Goal: Task Accomplishment & Management: Manage account settings

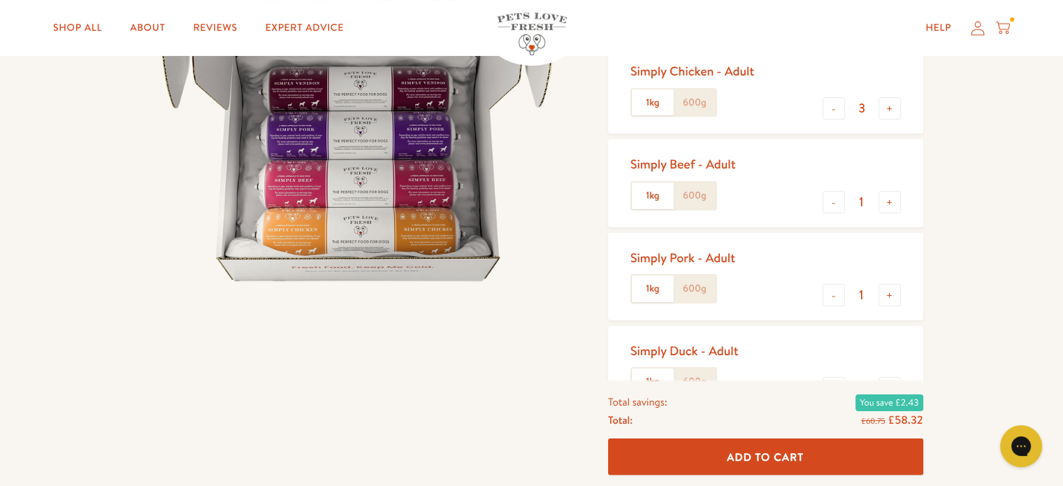
scroll to position [210, 0]
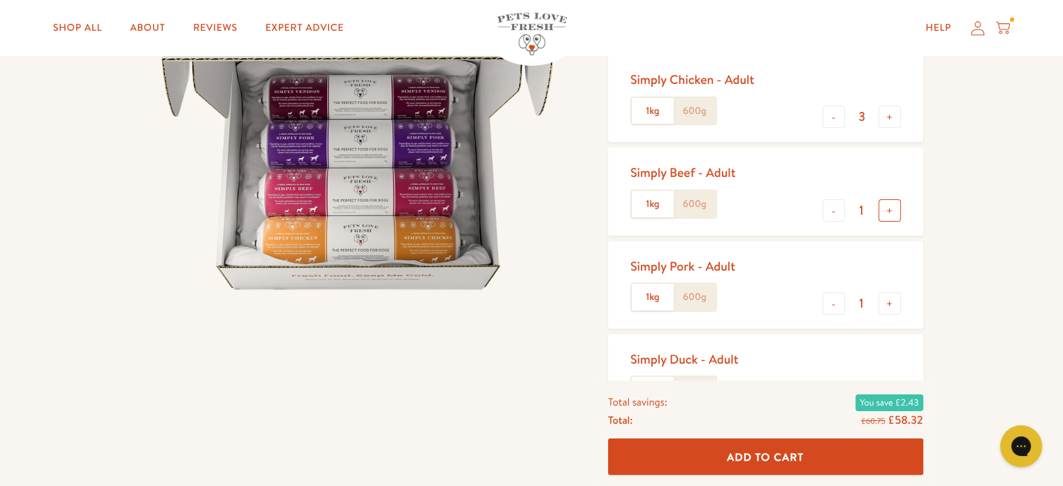
click at [888, 213] on button "+" at bounding box center [890, 210] width 22 height 22
click at [886, 209] on button "+" at bounding box center [890, 210] width 22 height 22
type input "3"
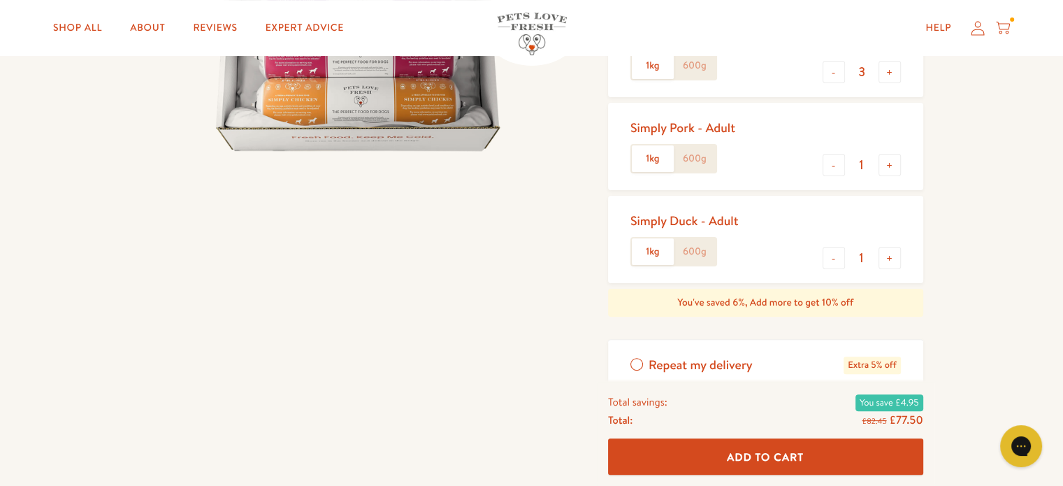
scroll to position [419, 0]
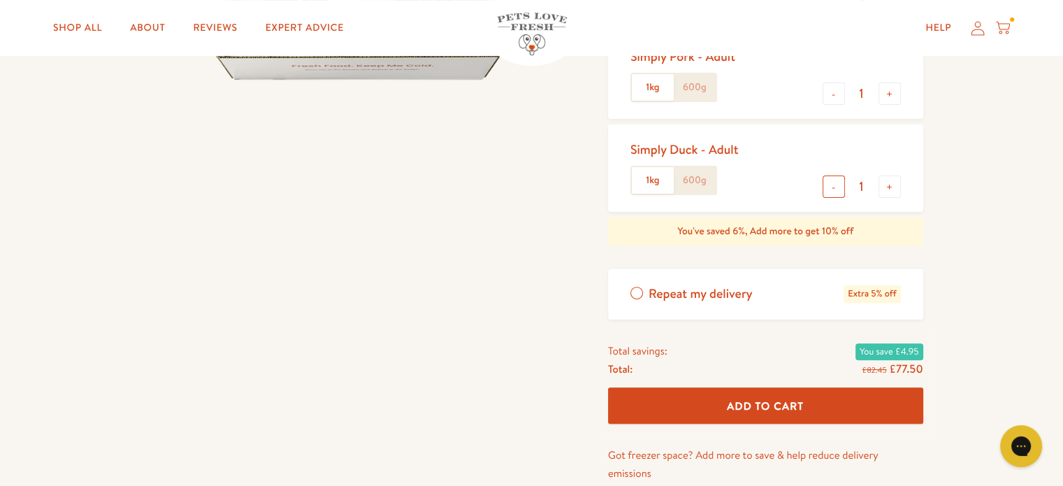
click at [839, 188] on button "-" at bounding box center [834, 186] width 22 height 22
type input "0"
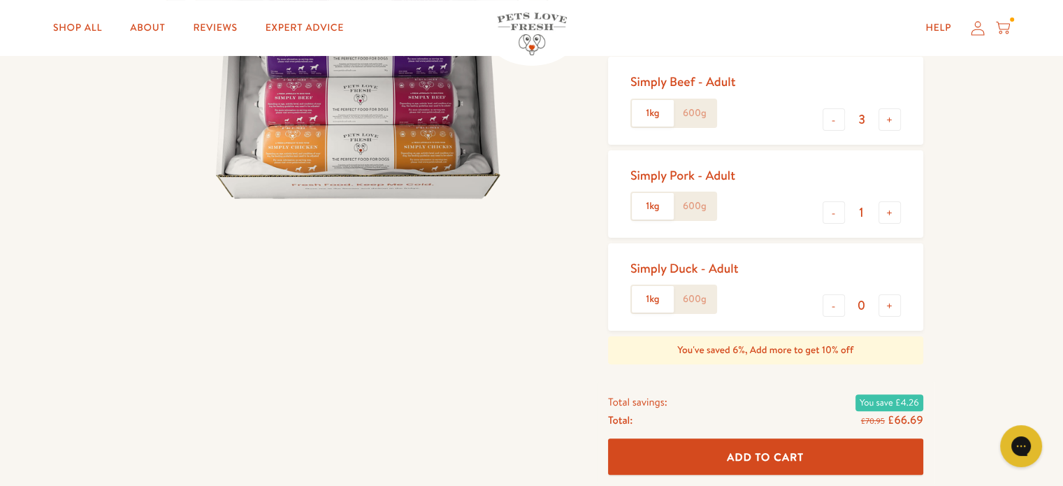
scroll to position [280, 0]
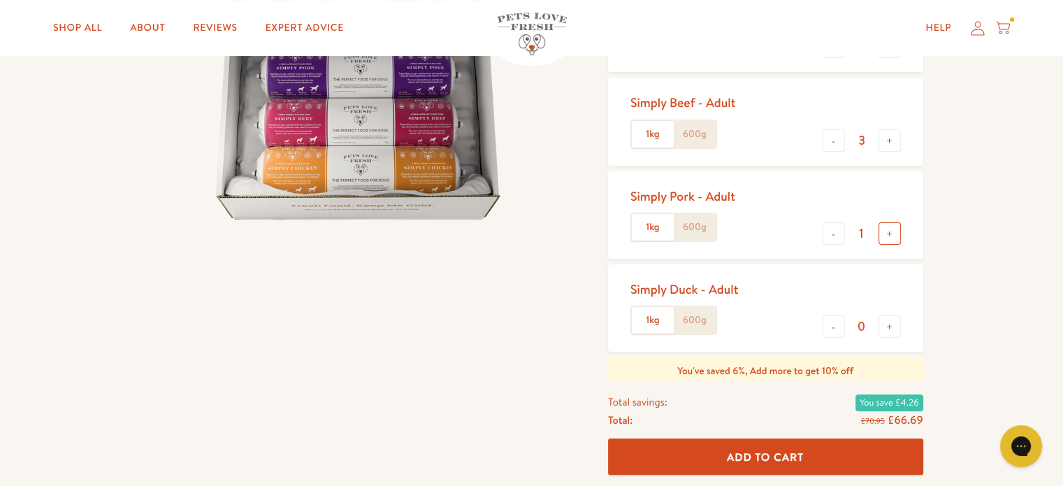
click at [893, 231] on button "+" at bounding box center [890, 233] width 22 height 22
click at [836, 236] on button "-" at bounding box center [834, 233] width 22 height 22
type input "0"
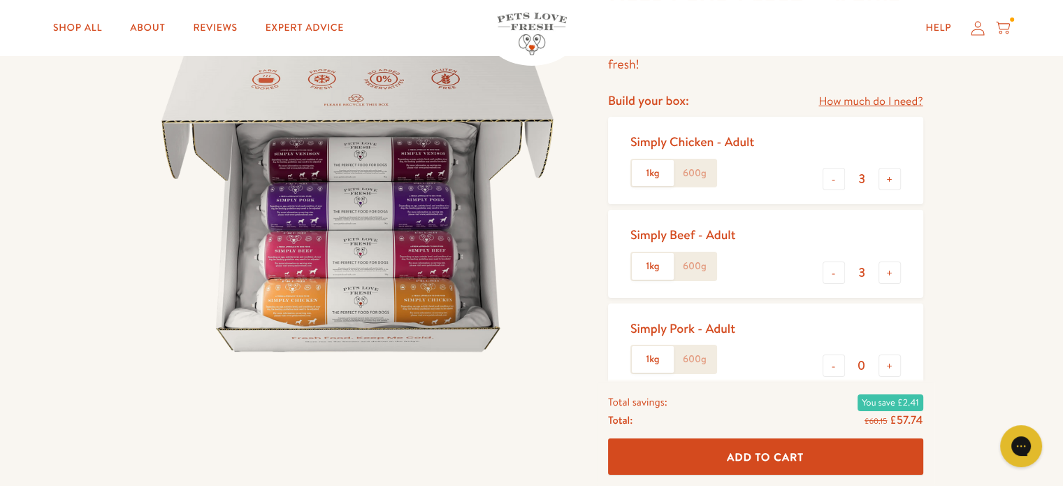
scroll to position [140, 0]
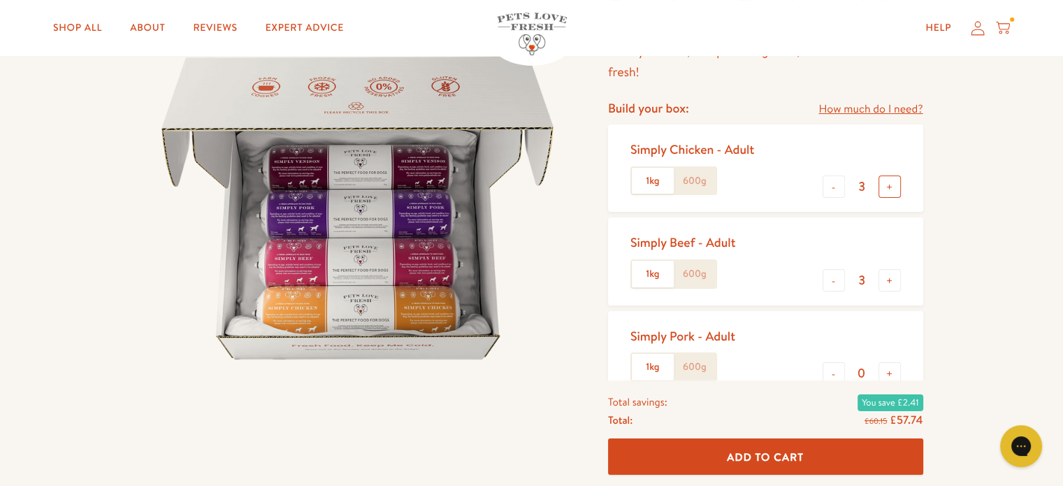
click at [890, 189] on button "+" at bounding box center [890, 186] width 22 height 22
type input "4"
click at [889, 282] on button "+" at bounding box center [890, 280] width 22 height 22
type input "4"
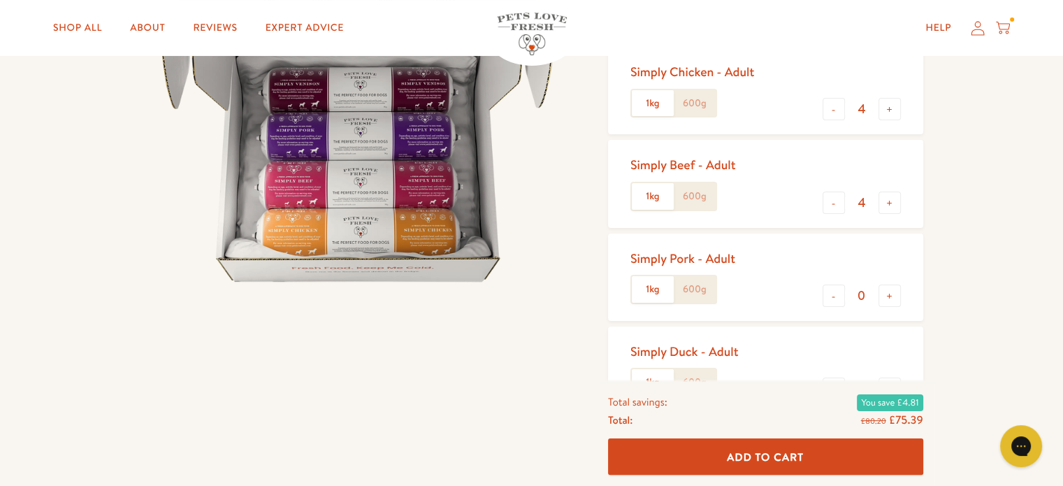
scroll to position [210, 0]
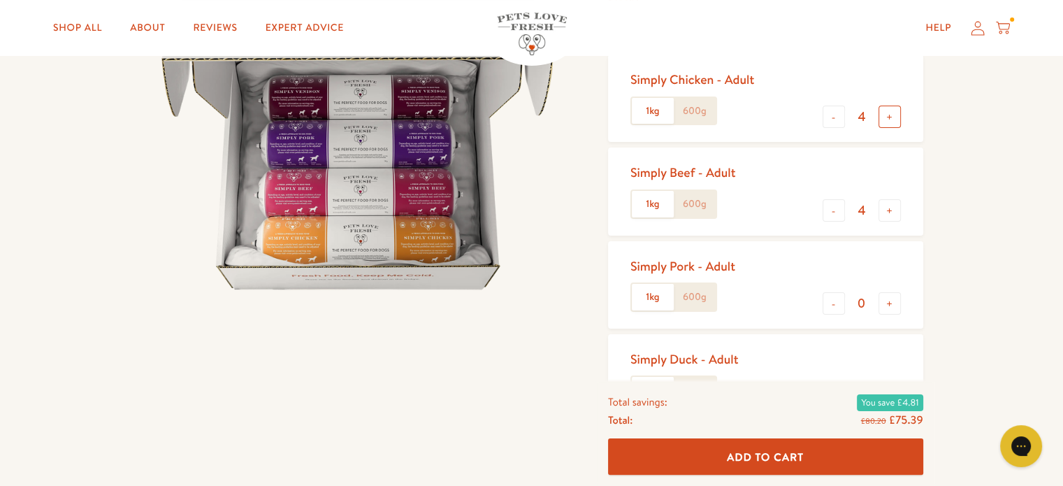
click at [897, 117] on button "+" at bounding box center [890, 117] width 22 height 22
type input "5"
click at [889, 206] on button "+" at bounding box center [890, 210] width 22 height 22
type input "5"
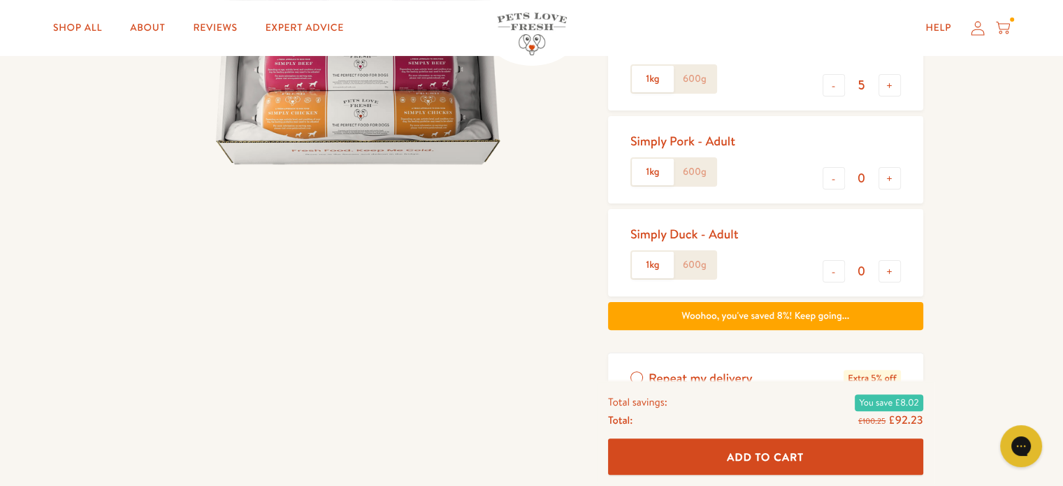
scroll to position [489, 0]
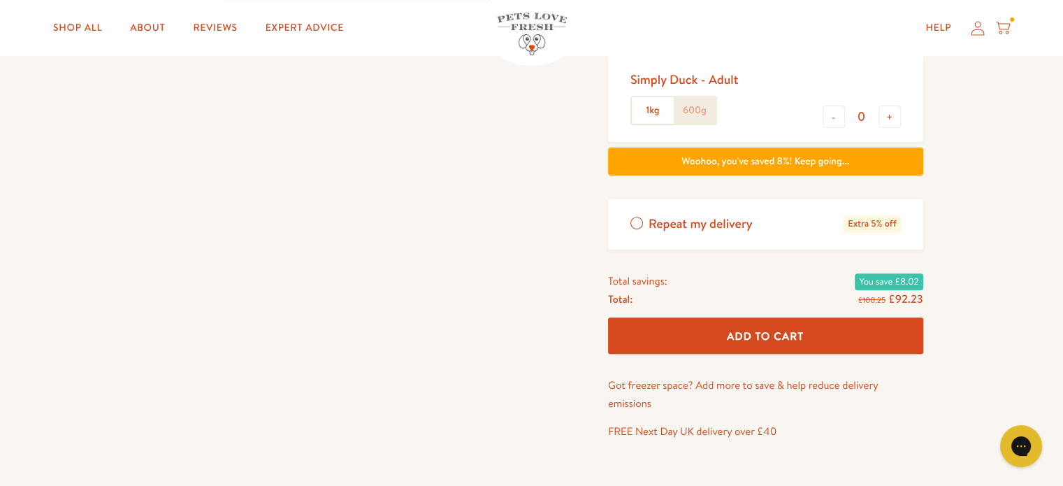
click at [631, 218] on label "Repeat my delivery Extra 5% off" at bounding box center [765, 224] width 315 height 51
click at [0, 0] on input "Repeat my delivery Extra 5% off" at bounding box center [0, 0] width 0 height 0
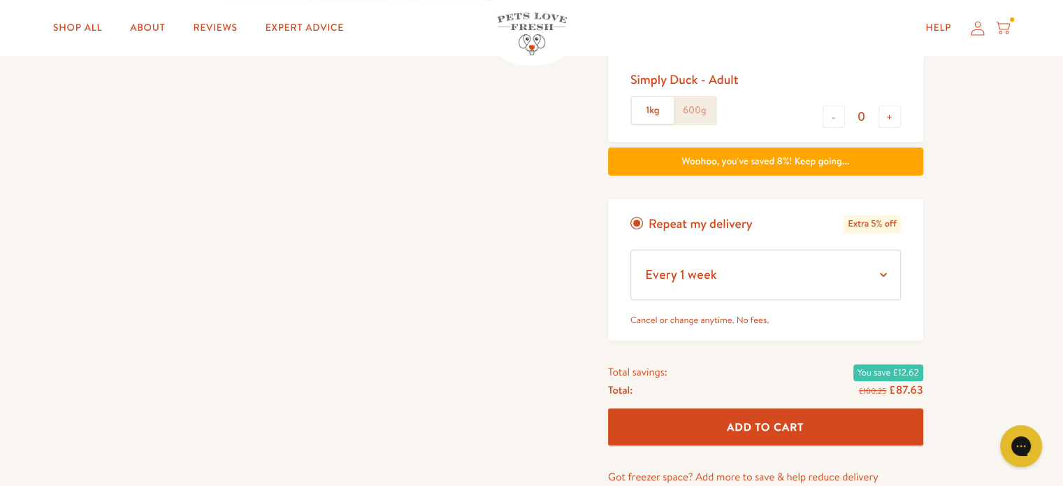
scroll to position [419, 0]
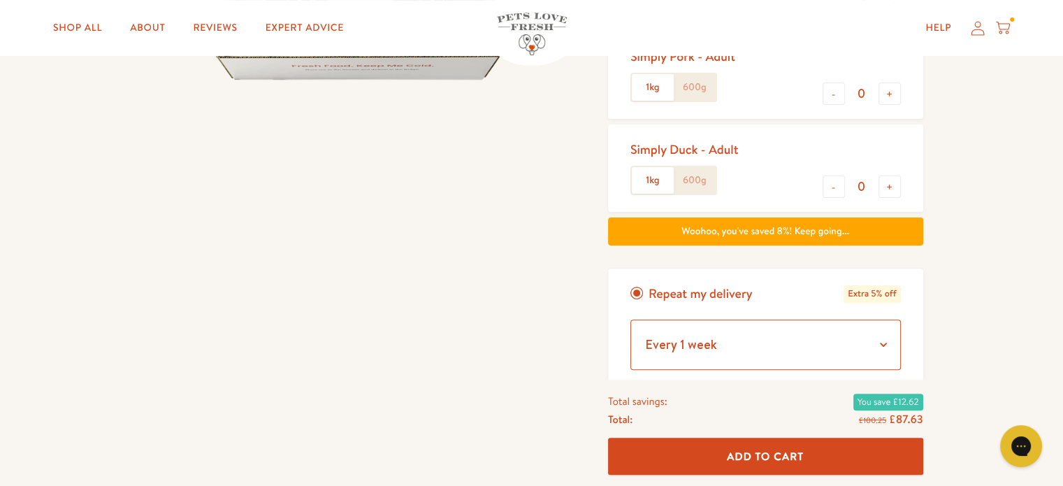
click at [882, 343] on select "Every 1 week Every 2 weeks Every 3 weeks Every 5 weeks Every 7 weeks Every 11 w…" at bounding box center [765, 344] width 271 height 50
click at [471, 157] on div at bounding box center [368, 161] width 456 height 900
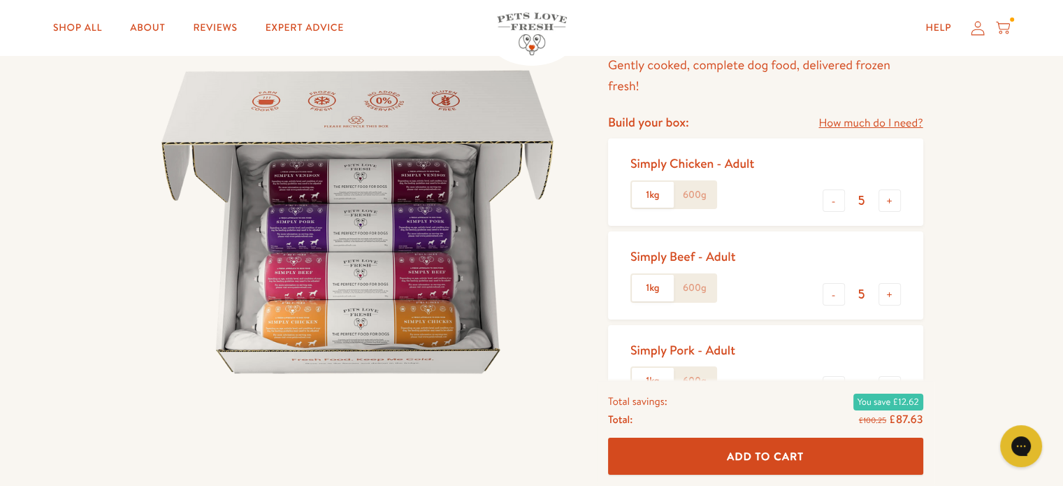
scroll to position [70, 0]
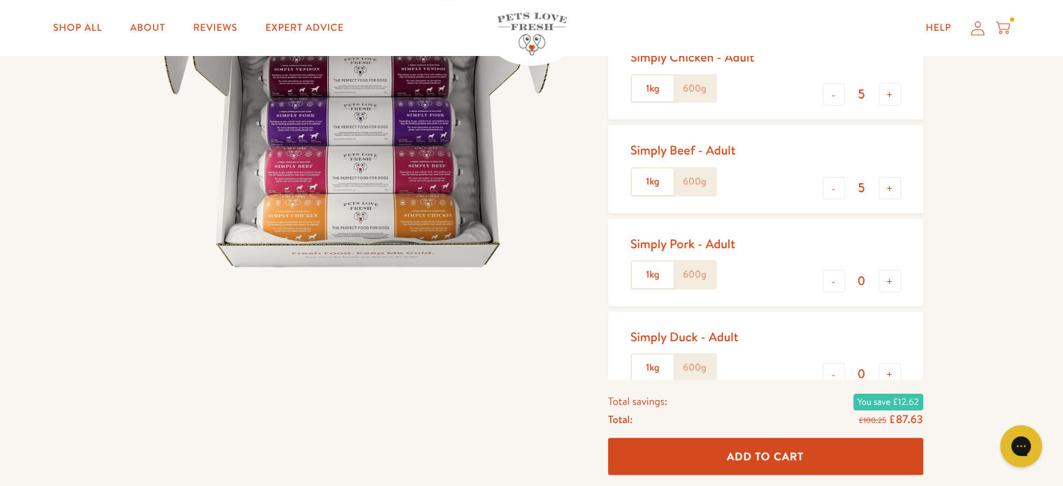
scroll to position [210, 0]
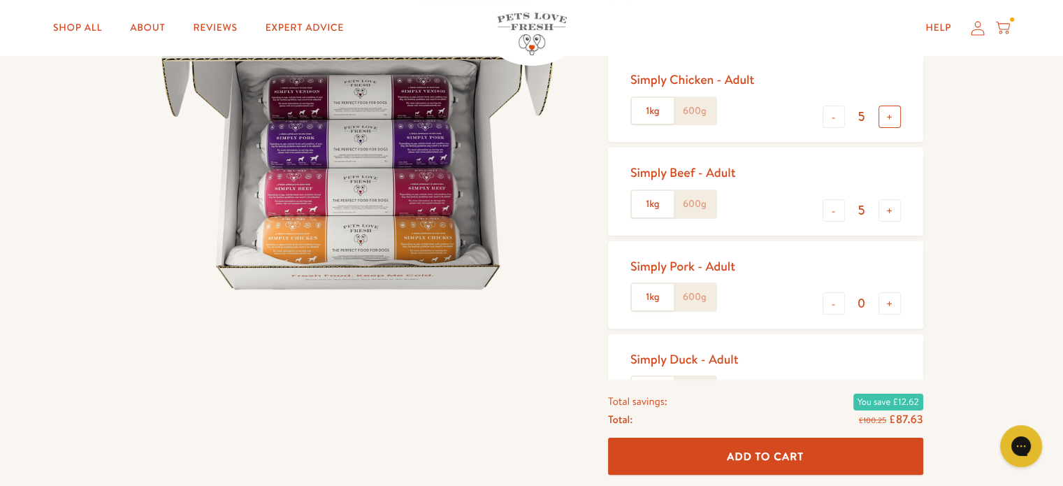
click at [885, 111] on button "+" at bounding box center [890, 117] width 22 height 22
type input "6"
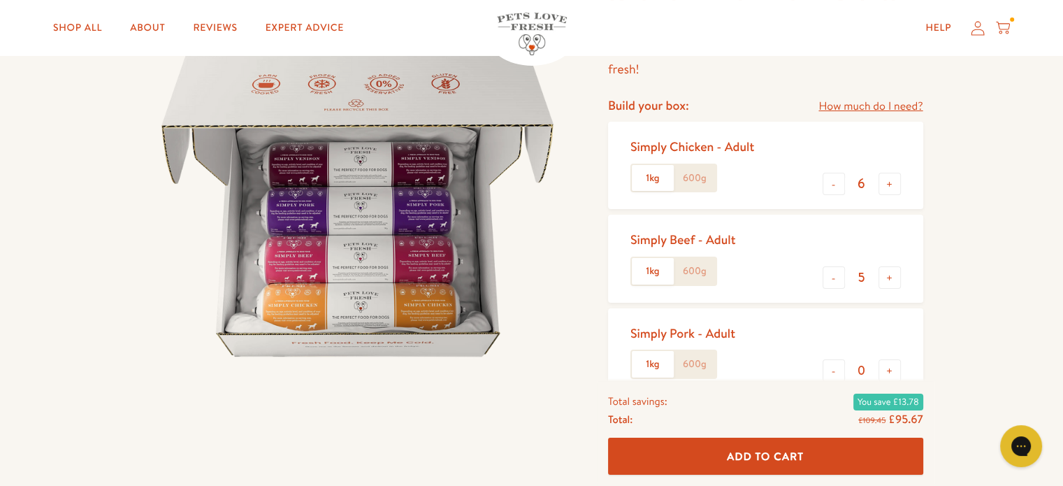
scroll to position [140, 0]
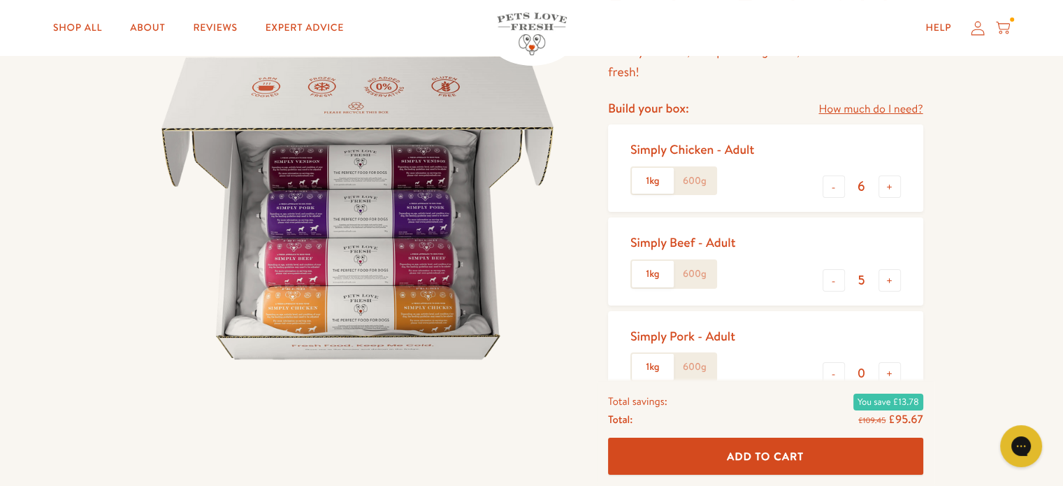
drag, startPoint x: 890, startPoint y: 279, endPoint x: 928, endPoint y: 277, distance: 37.8
click at [892, 279] on button "+" at bounding box center [890, 280] width 22 height 22
type input "6"
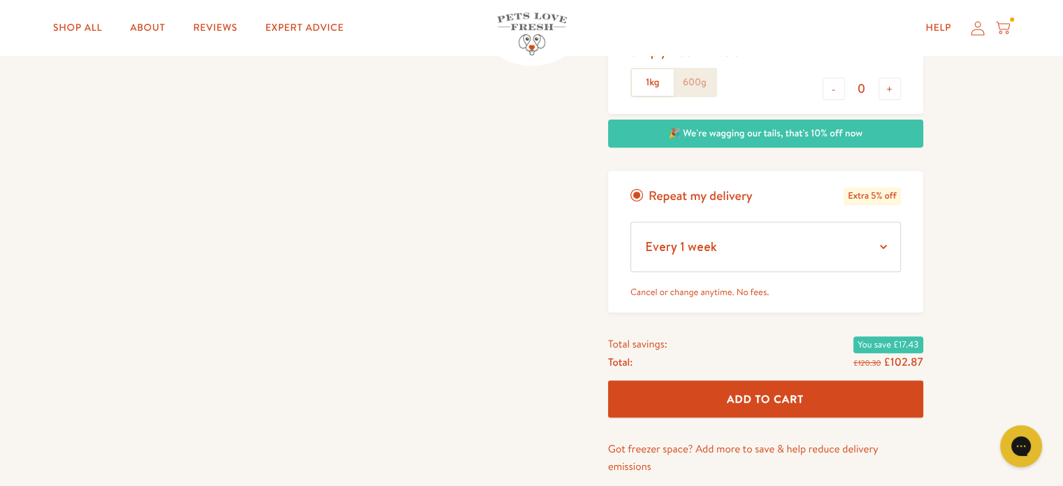
scroll to position [559, 0]
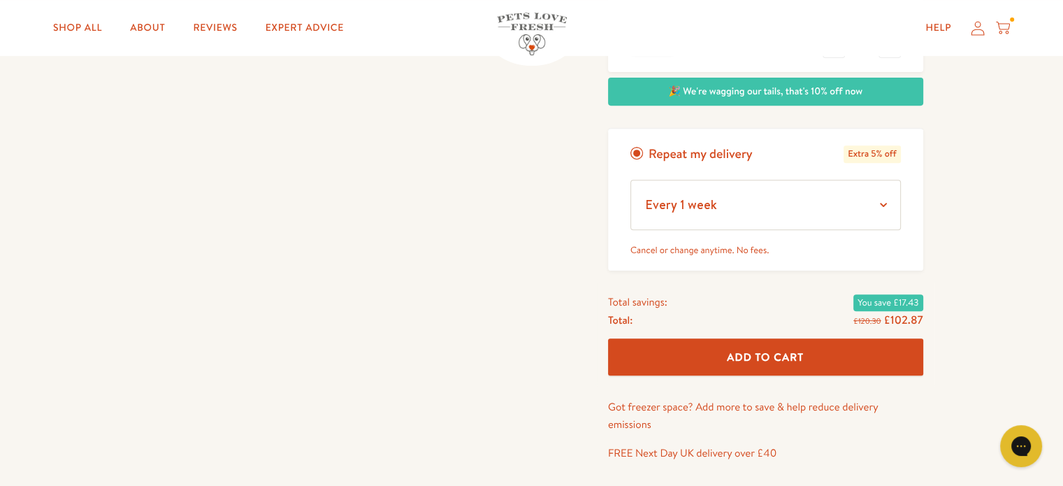
click at [965, 211] on div "Pets Love Fresh - Adult Gently cooked, complete dog food, delivered frozen fres…" at bounding box center [531, 33] width 1063 height 1012
click at [774, 353] on span "Add To Cart" at bounding box center [765, 356] width 77 height 15
click at [885, 201] on select "Every 1 week Every 2 weeks Every 3 weeks Every 5 weeks Every 7 weeks Every 11 w…" at bounding box center [765, 205] width 271 height 50
select select "Every 8 weeks"
click at [630, 180] on select "Every 1 week Every 2 weeks Every 3 weeks Every 5 weeks Every 7 weeks Every 11 w…" at bounding box center [765, 205] width 271 height 50
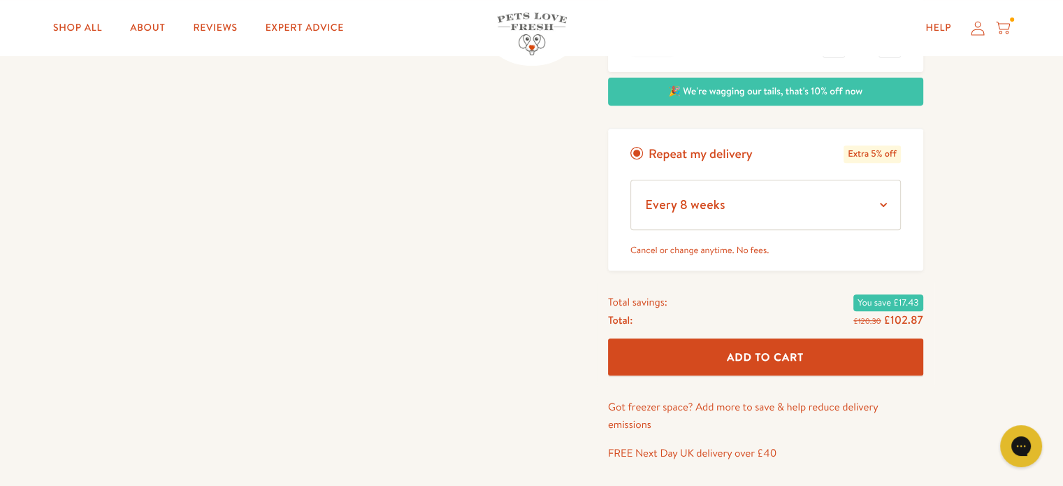
click at [755, 354] on span "Add To Cart" at bounding box center [765, 356] width 77 height 15
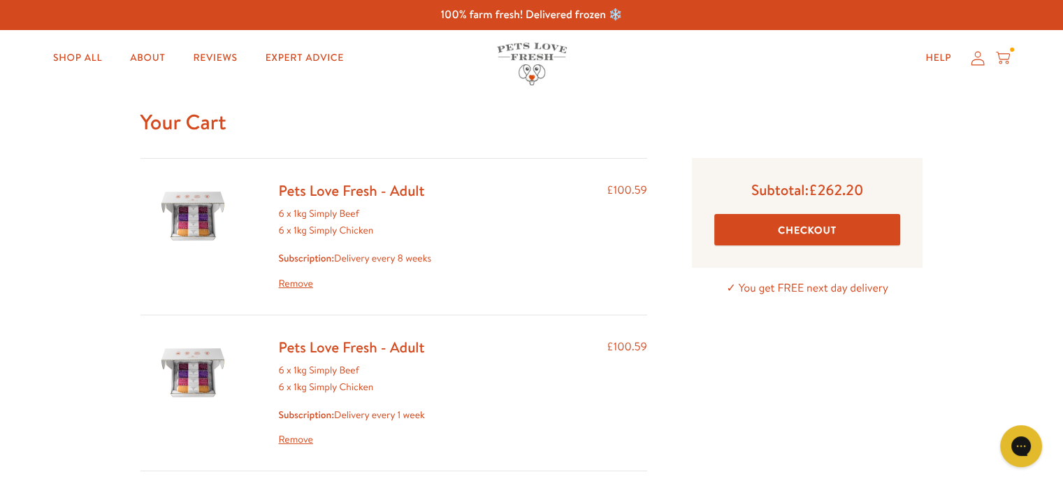
click at [296, 284] on link "Remove" at bounding box center [355, 283] width 153 height 17
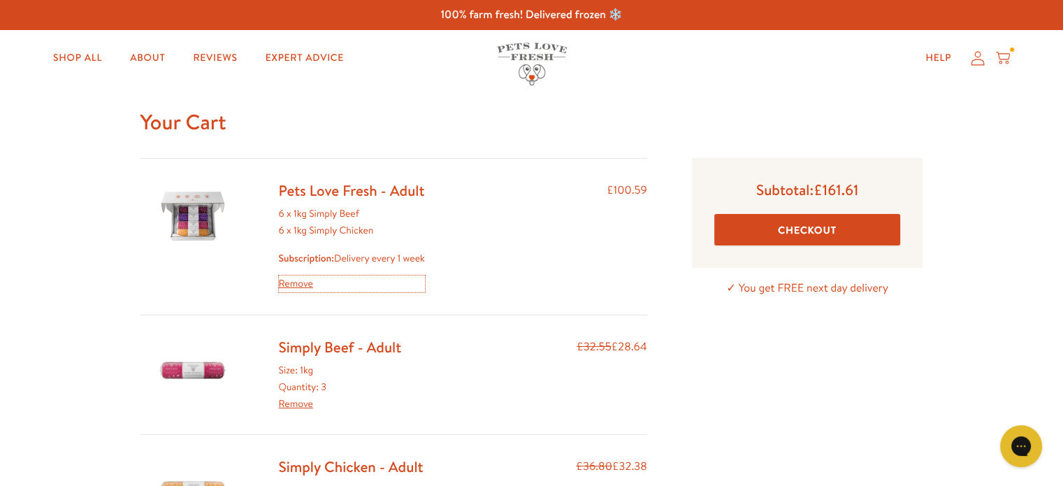
click at [296, 284] on link "Remove" at bounding box center [352, 283] width 146 height 17
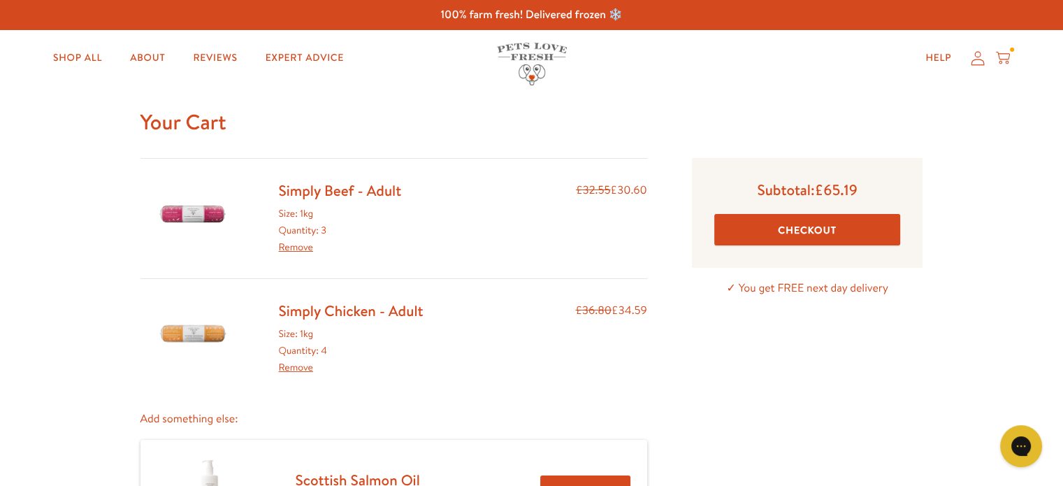
click at [378, 195] on link "Simply Beef - Adult" at bounding box center [340, 190] width 123 height 20
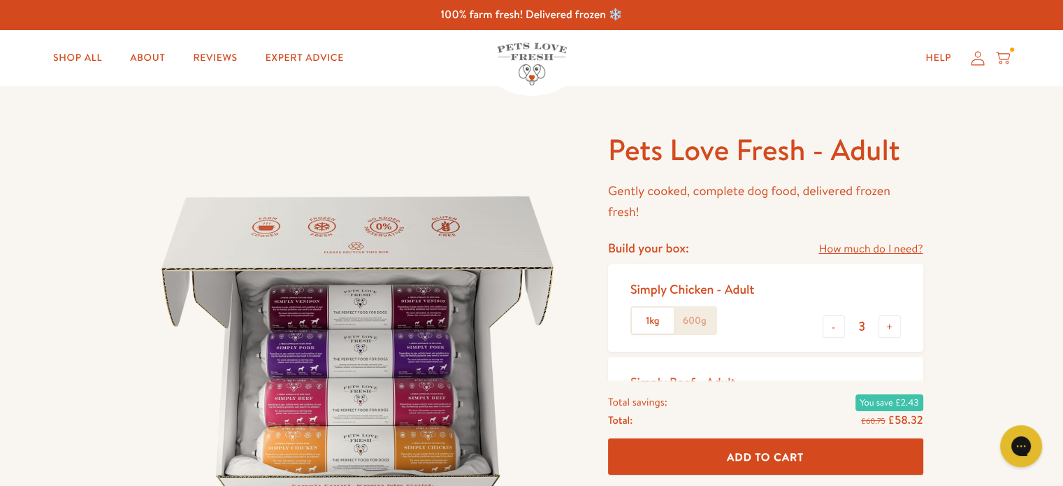
click at [981, 59] on icon at bounding box center [978, 58] width 14 height 15
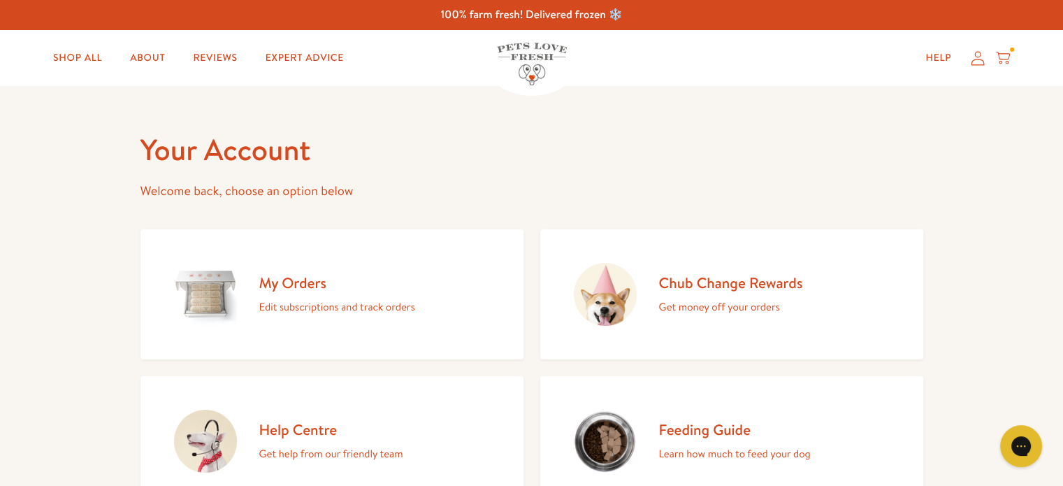
click at [287, 282] on h2 "My Orders" at bounding box center [337, 282] width 156 height 19
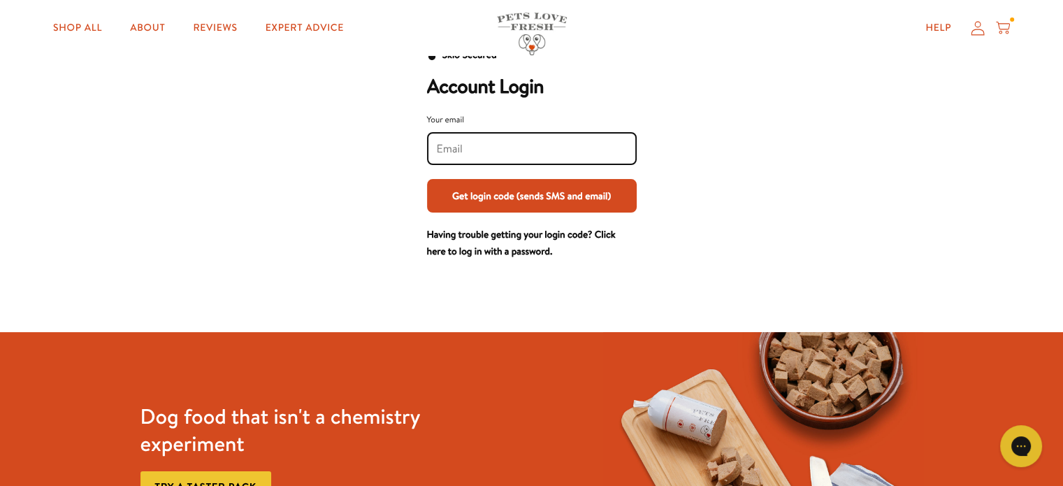
scroll to position [70, 0]
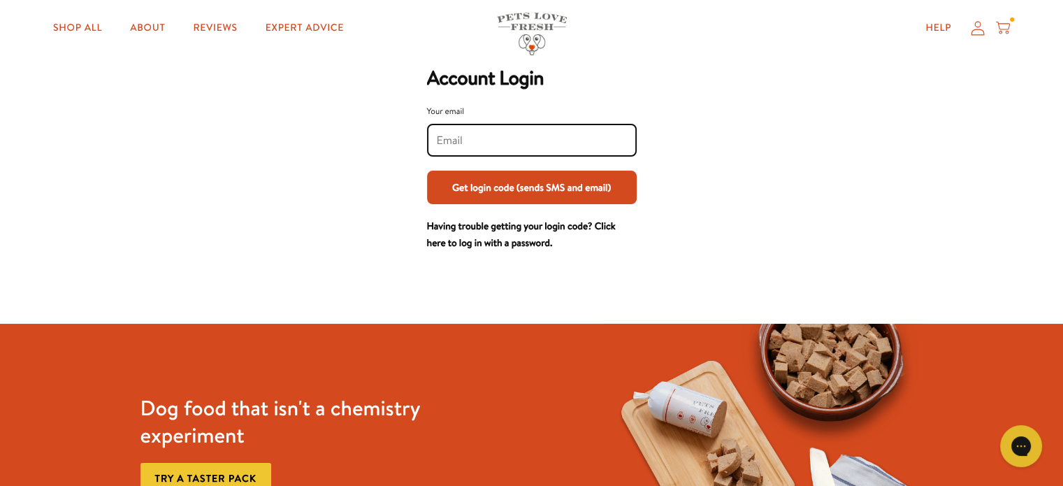
click at [483, 143] on input "Your email" at bounding box center [532, 140] width 190 height 15
type input "jayne.day@hotmail.com"
click at [534, 186] on button "Get login code (sends SMS and email)" at bounding box center [532, 188] width 210 height 34
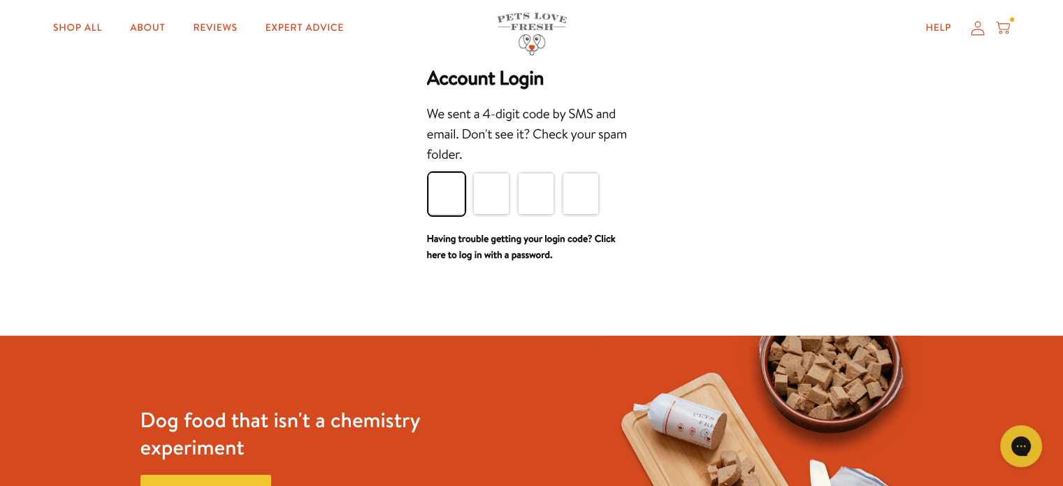
type input "1"
type input "5"
type input "3"
type input "1"
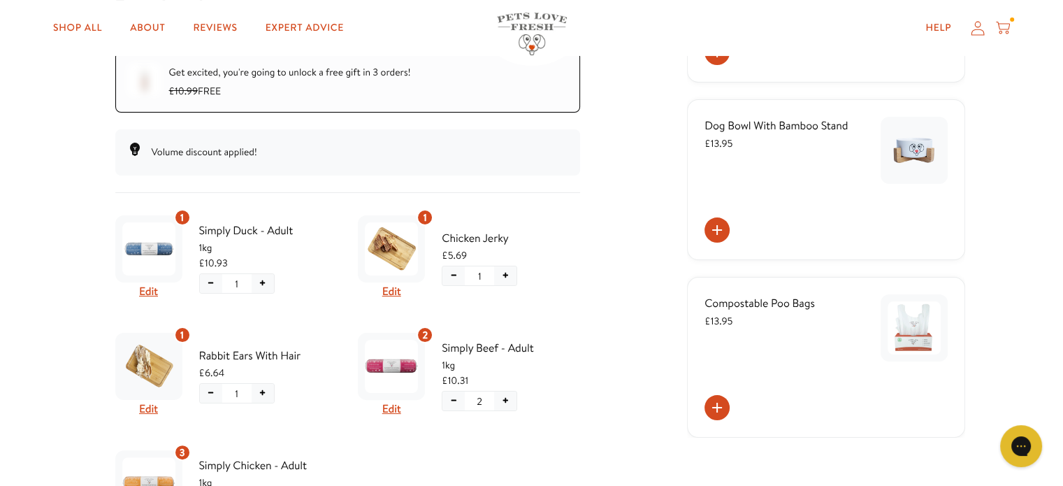
scroll to position [280, 0]
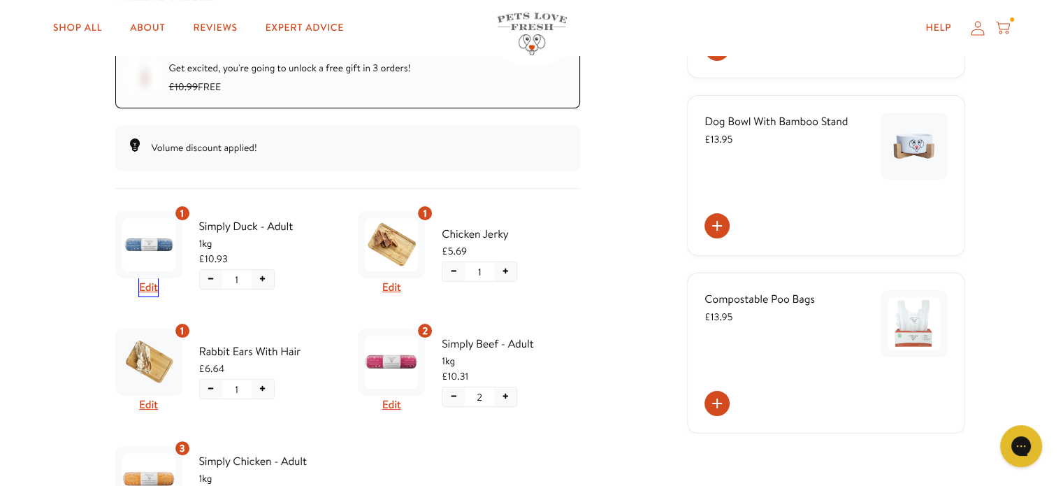
click at [143, 284] on button "Edit" at bounding box center [148, 287] width 19 height 18
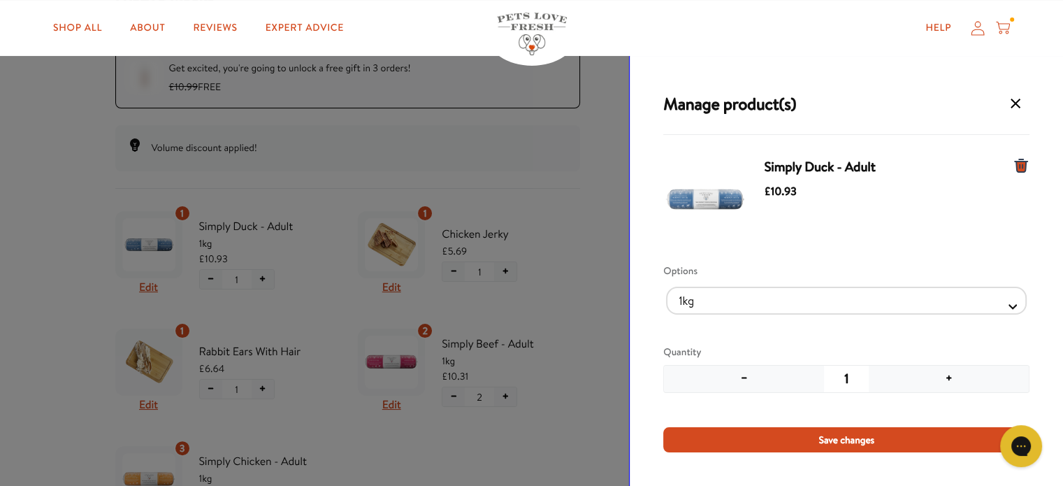
click at [1018, 166] on icon "Manage products for subscription" at bounding box center [1021, 165] width 13 height 13
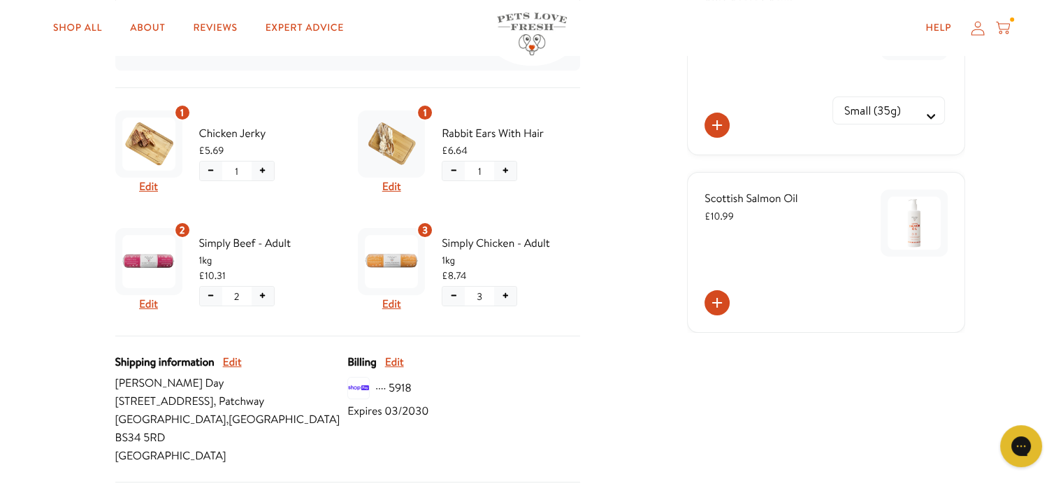
scroll to position [419, 0]
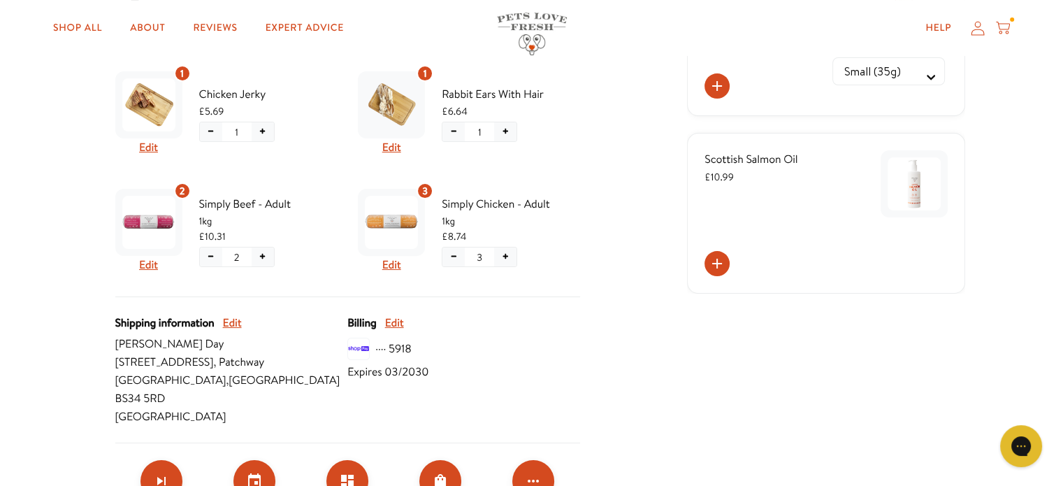
click at [269, 253] on button "+" at bounding box center [263, 256] width 22 height 19
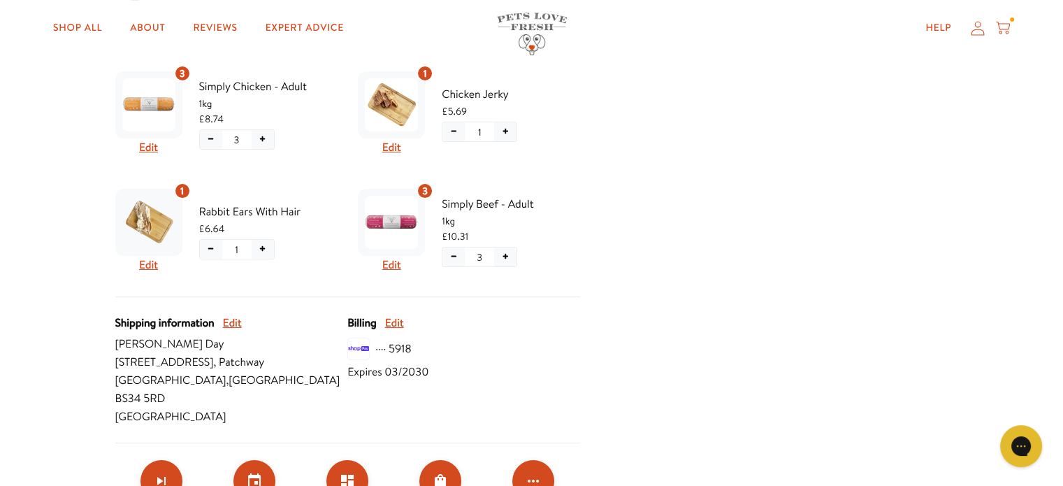
click at [261, 136] on button "+" at bounding box center [263, 139] width 22 height 19
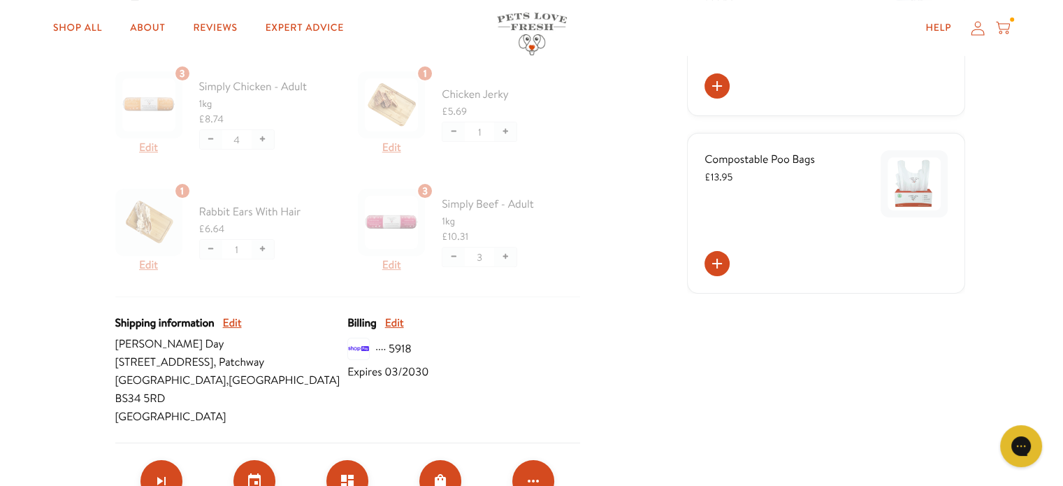
click at [261, 136] on div at bounding box center [347, 181] width 465 height 231
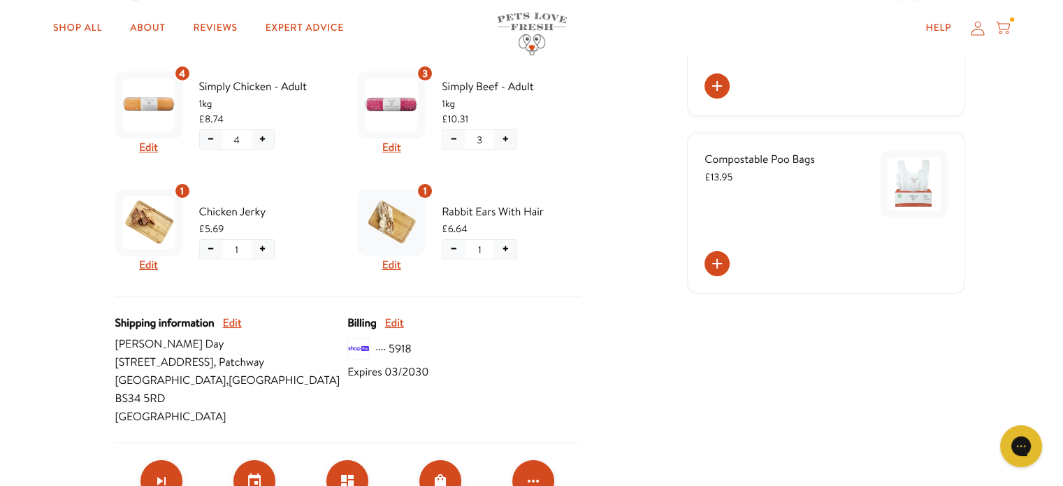
click at [261, 136] on button "+" at bounding box center [263, 139] width 22 height 19
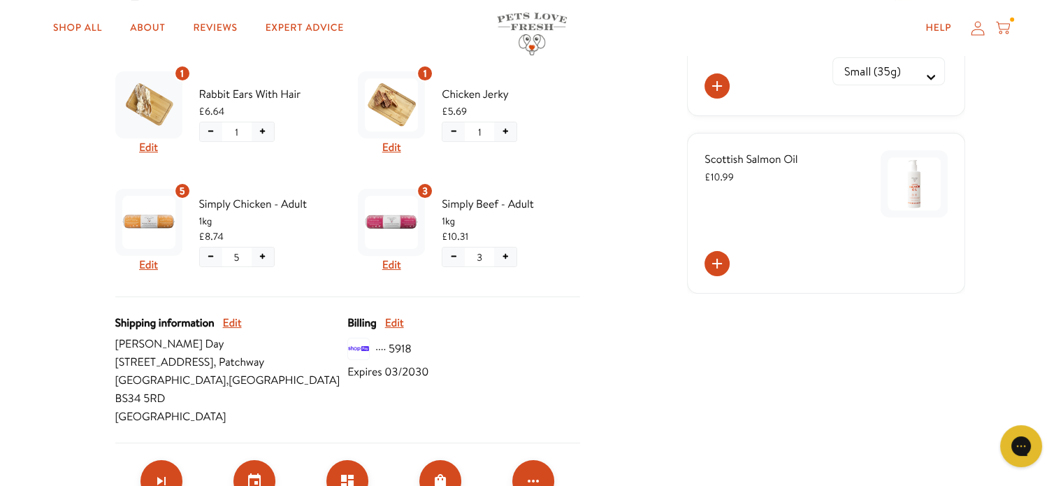
click at [267, 254] on button "+" at bounding box center [263, 256] width 22 height 19
click at [265, 257] on button "+" at bounding box center [263, 256] width 22 height 19
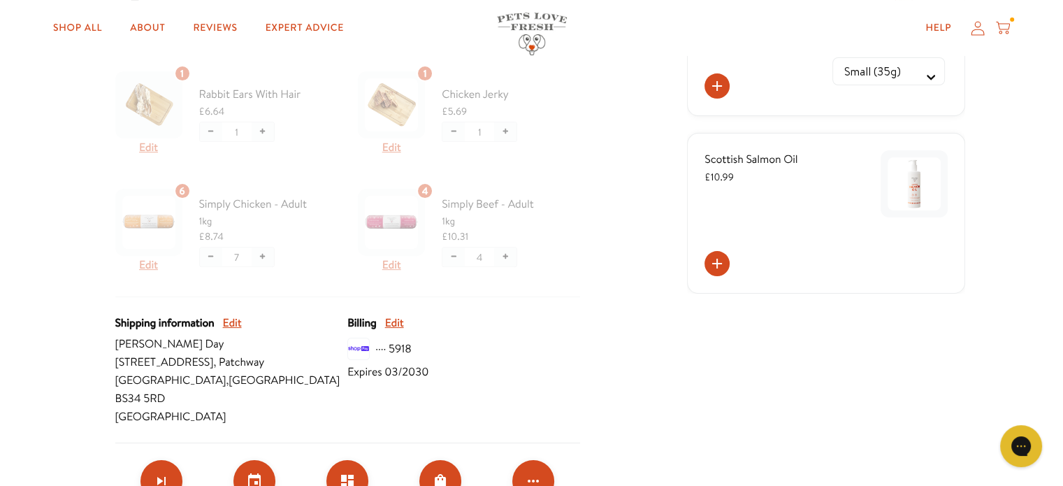
click at [202, 259] on div at bounding box center [347, 181] width 465 height 231
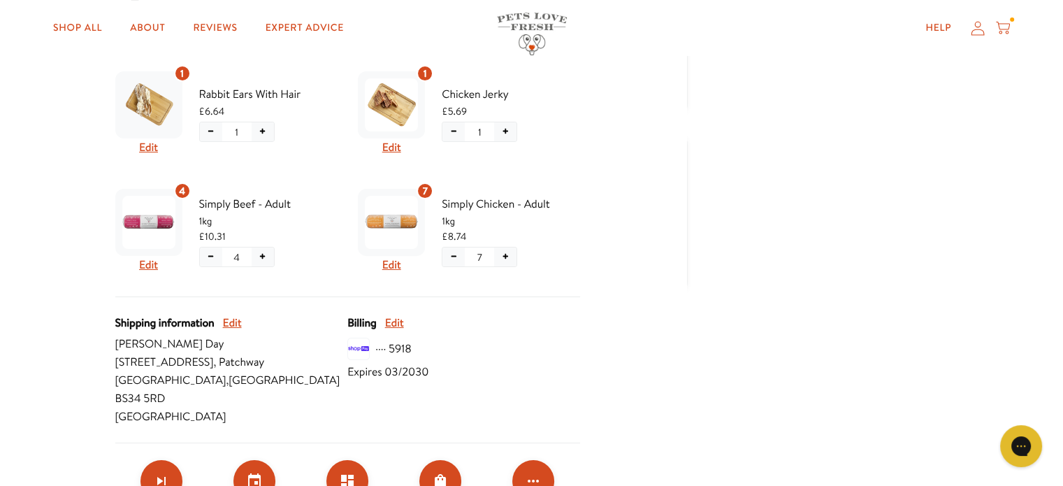
click at [209, 259] on button "−" at bounding box center [211, 256] width 22 height 19
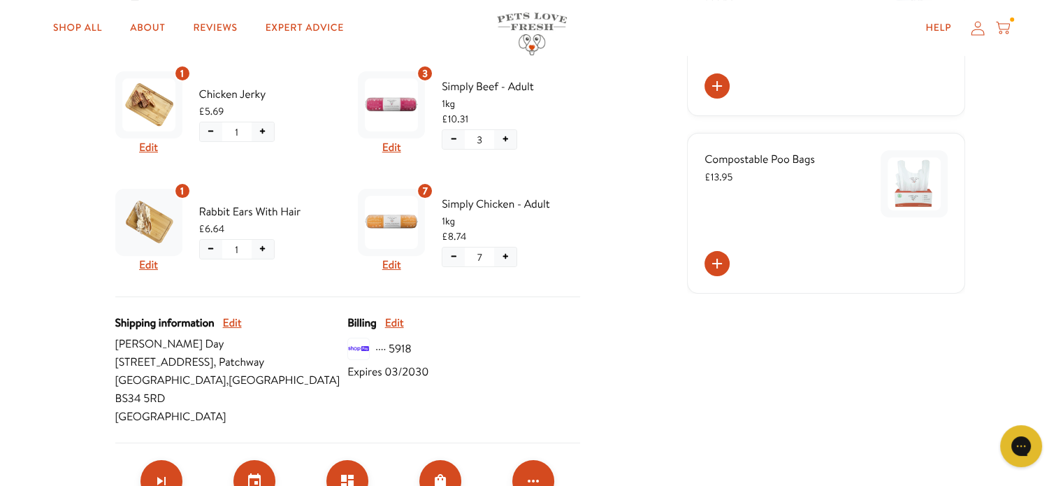
click at [266, 251] on button "+" at bounding box center [263, 249] width 22 height 19
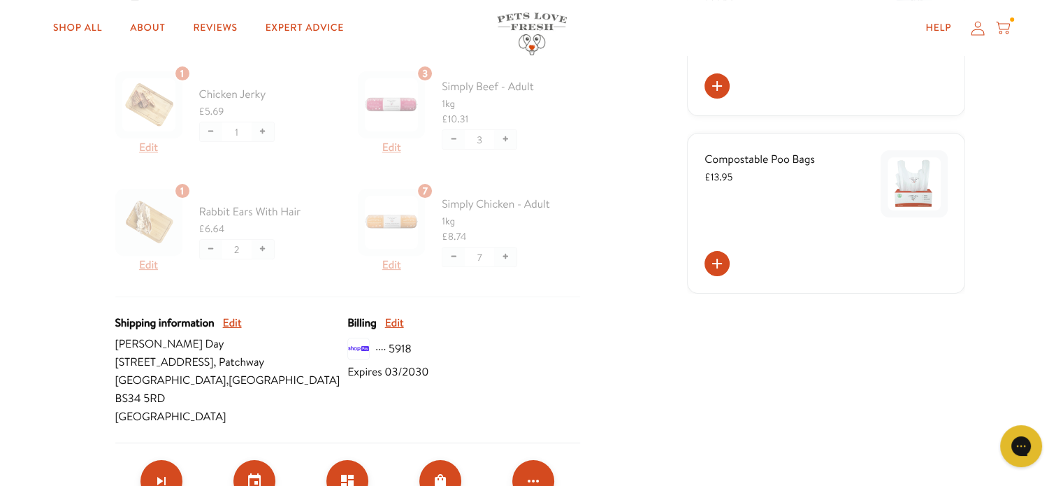
click at [214, 248] on div at bounding box center [347, 181] width 465 height 231
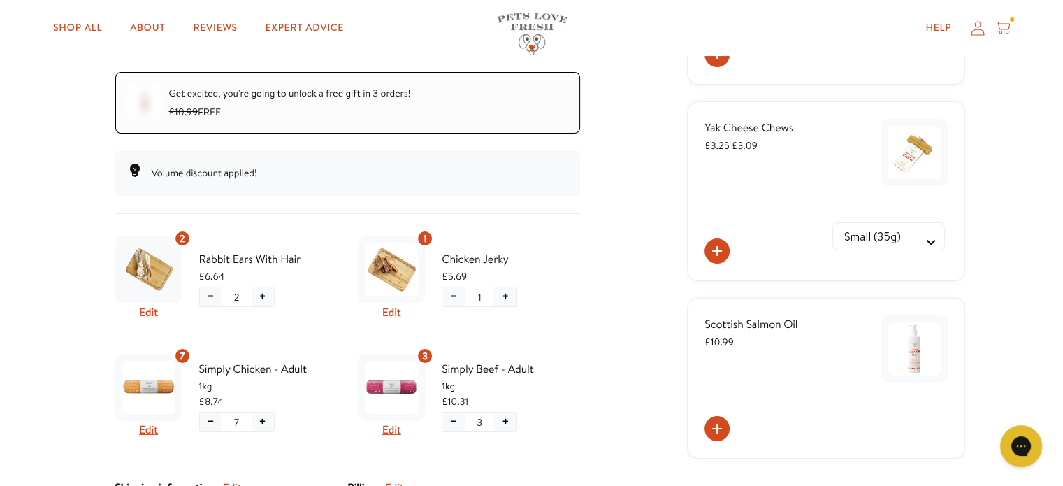
scroll to position [280, 0]
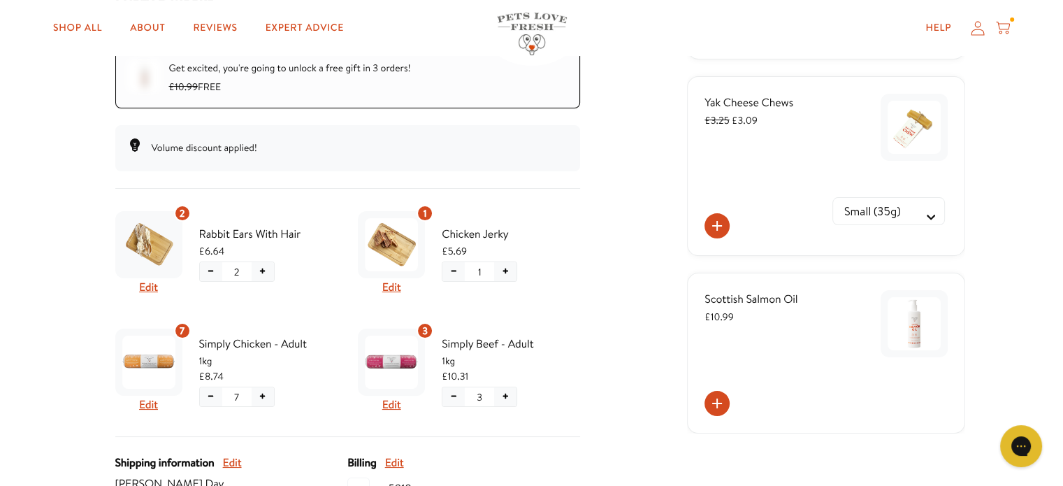
click at [215, 268] on button "−" at bounding box center [211, 271] width 22 height 19
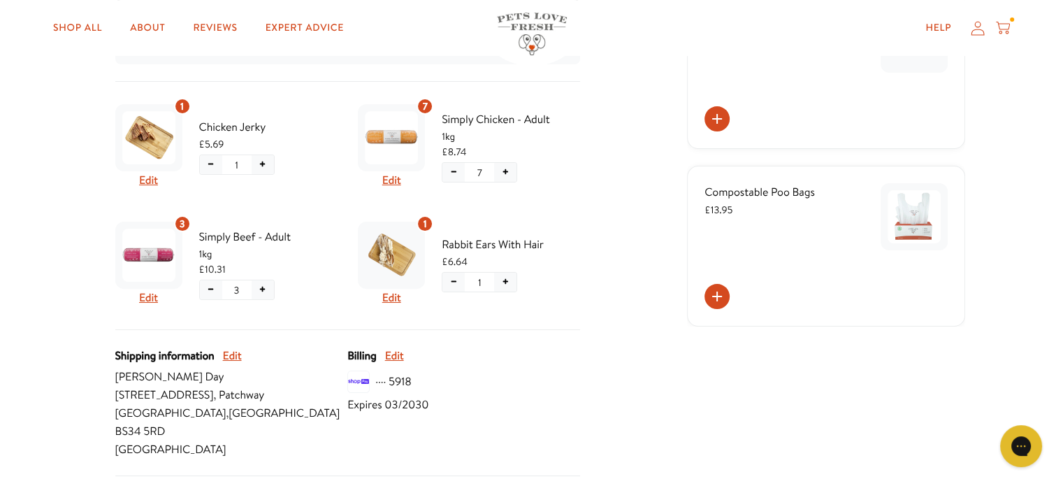
scroll to position [419, 0]
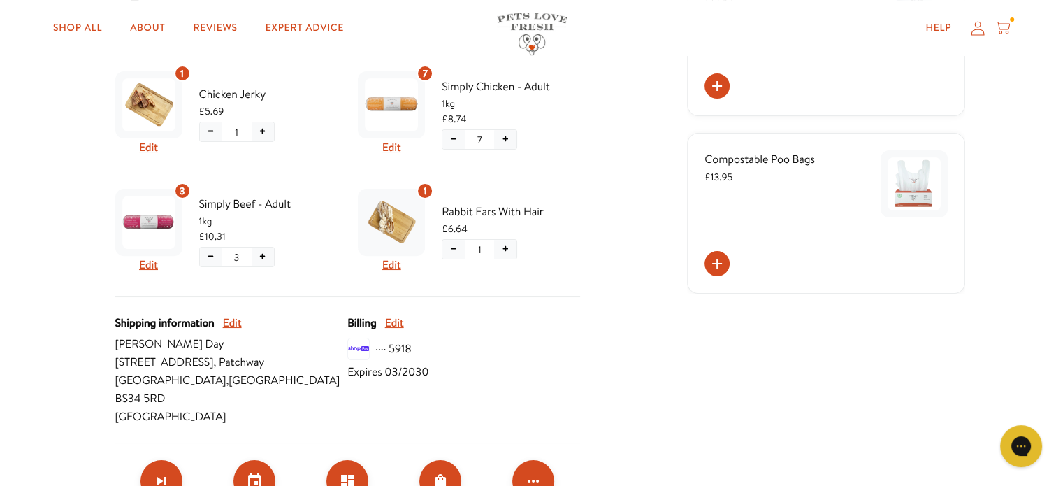
click at [456, 137] on button "−" at bounding box center [453, 139] width 22 height 19
click at [262, 256] on button "+" at bounding box center [263, 256] width 22 height 19
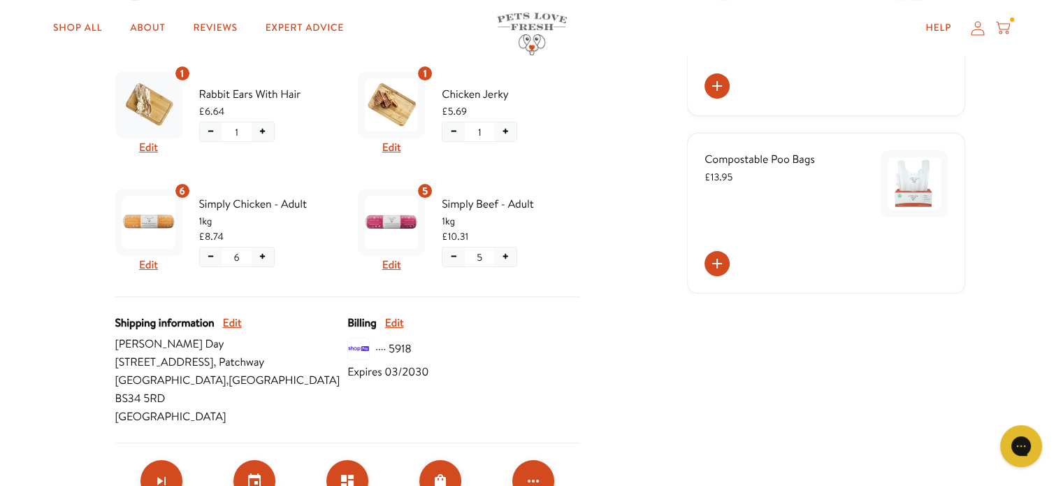
click at [503, 253] on button "+" at bounding box center [505, 256] width 22 height 19
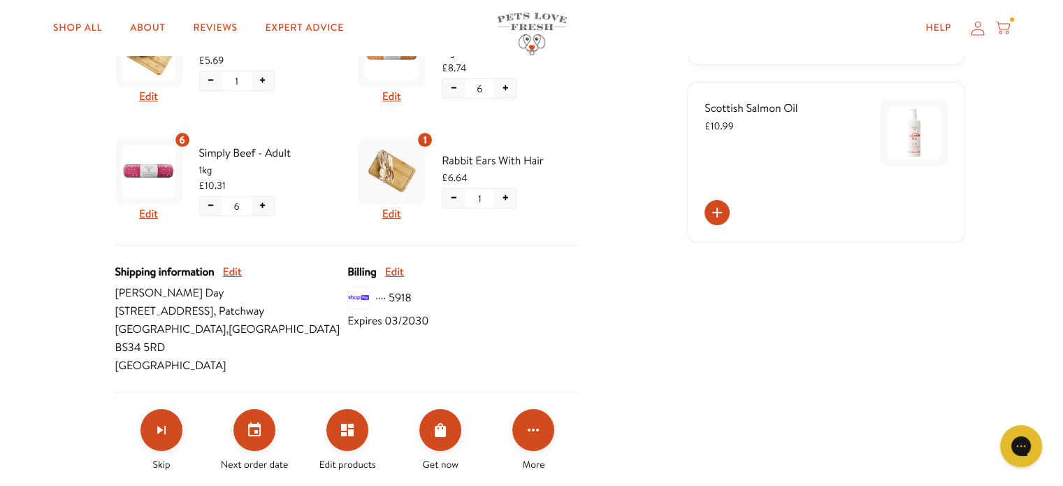
scroll to position [489, 0]
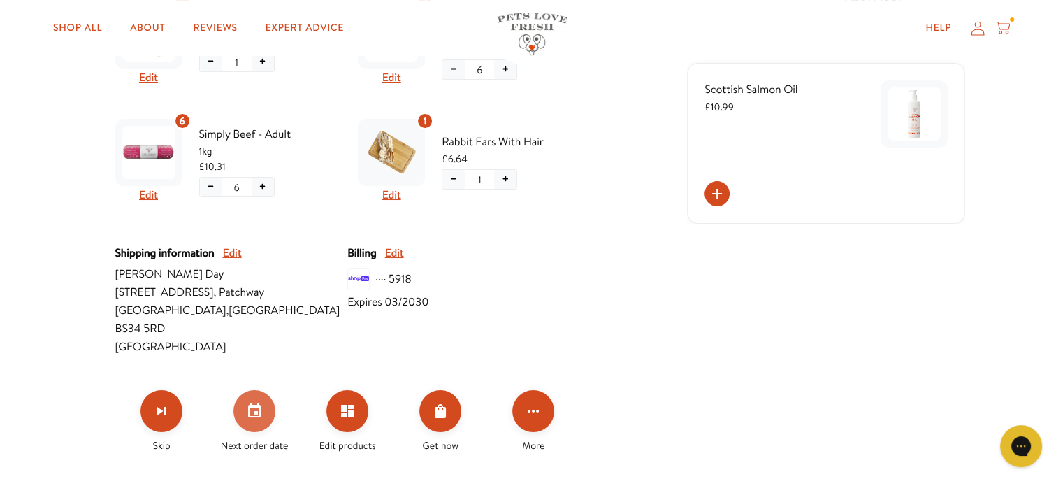
click at [252, 403] on icon "Set your next order date" at bounding box center [254, 411] width 17 height 17
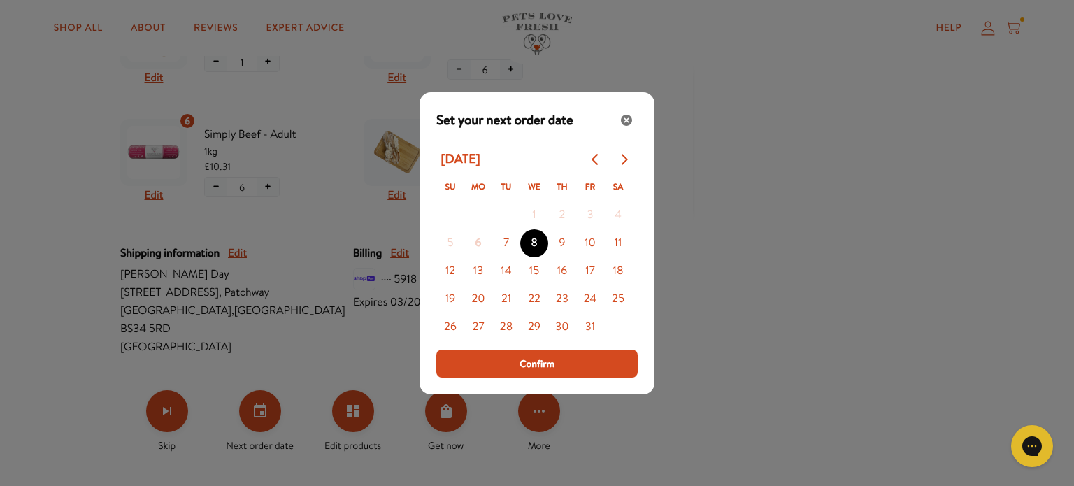
click at [594, 419] on div "Modal" at bounding box center [537, 243] width 1074 height 486
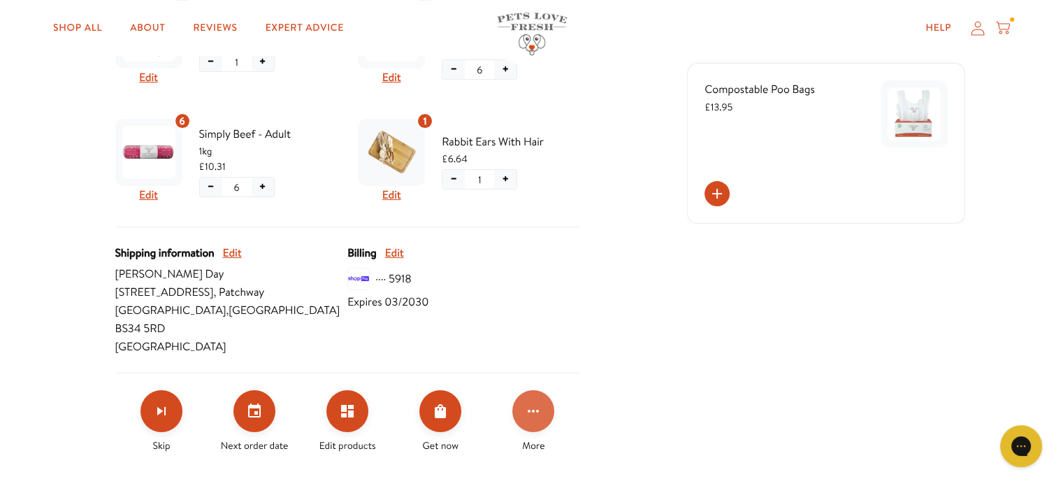
click at [534, 403] on icon "Click for more options" at bounding box center [533, 411] width 17 height 17
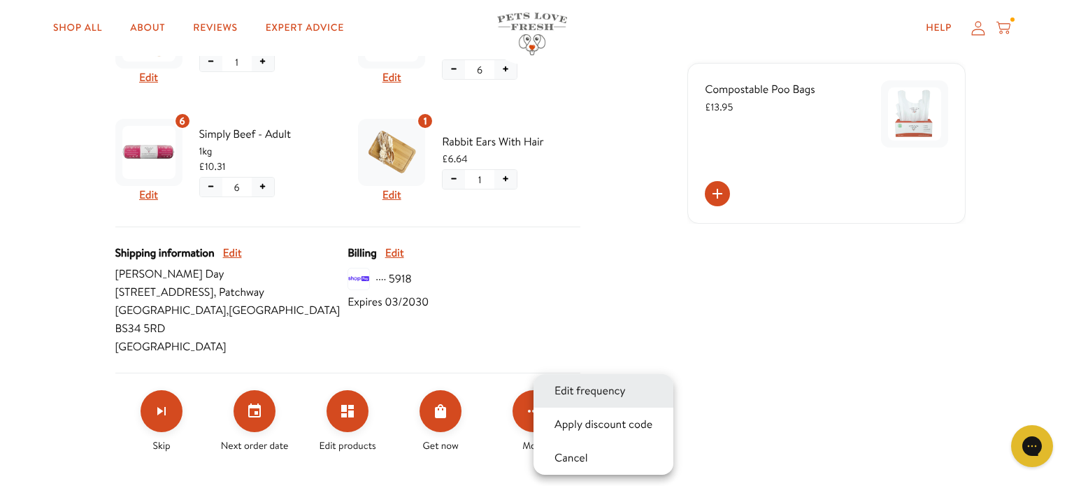
click at [584, 388] on button "Edit frequency" at bounding box center [590, 390] width 80 height 17
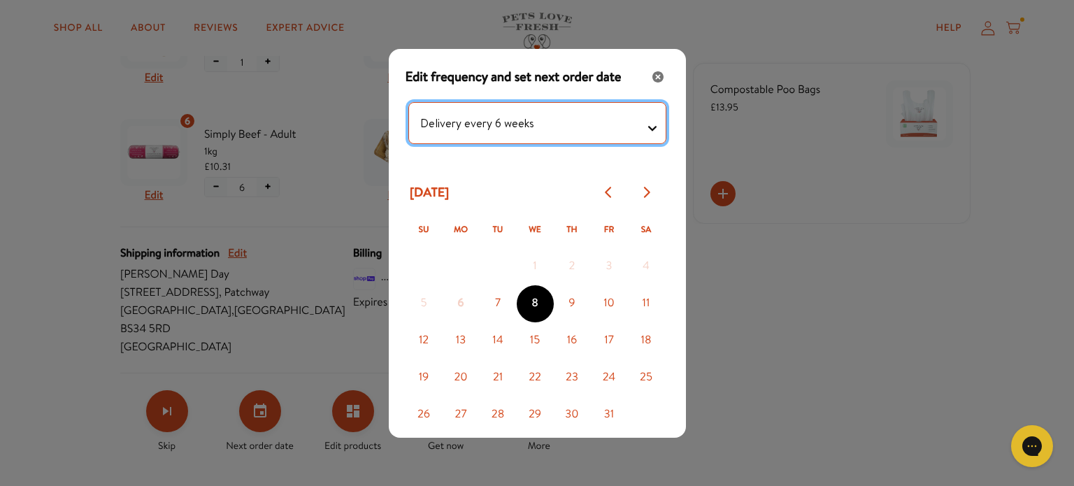
click at [642, 124] on testing "Delivery every 1 week Delivery every 2 weeks Delivery every 3 weeks Delivery ev…" at bounding box center [537, 123] width 258 height 42
select testing "Delivery every 8 weeks"
click at [408, 102] on testing "Delivery every 1 week Delivery every 2 weeks Delivery every 3 weeks Delivery ev…" at bounding box center [537, 123] width 258 height 42
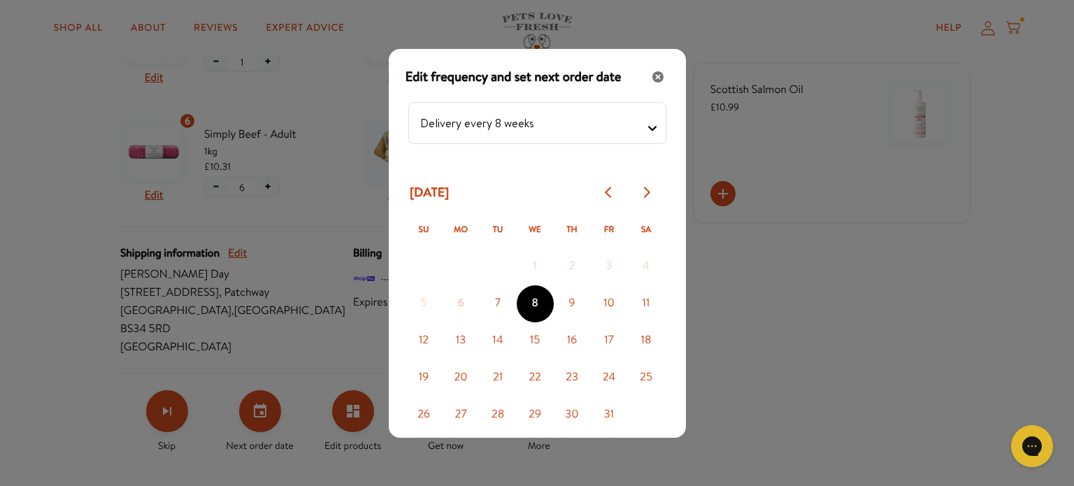
click at [719, 303] on div "Modal" at bounding box center [537, 243] width 1074 height 486
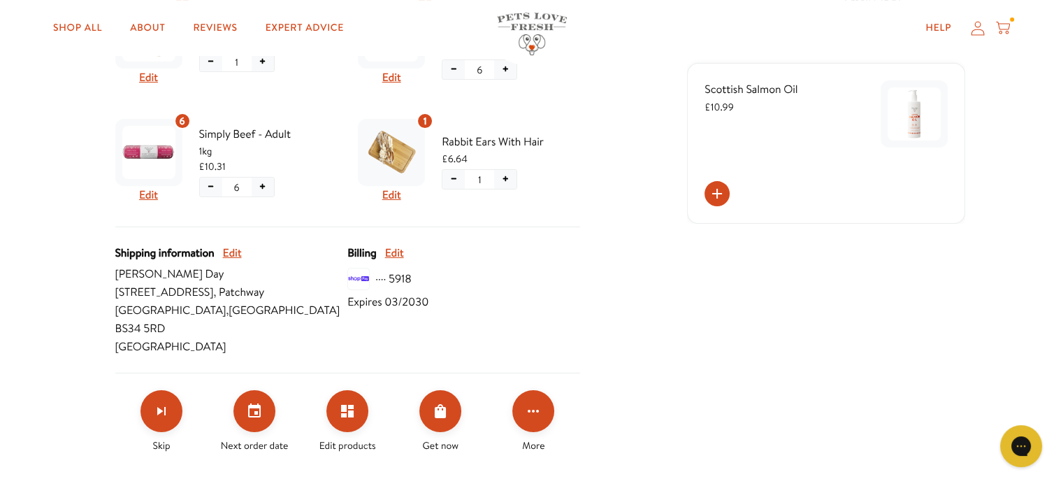
click at [729, 344] on div "You might also like Fresh Dog Food Fridge Container £11.99 Yak Cheese Chews £3.…" at bounding box center [825, 44] width 277 height 850
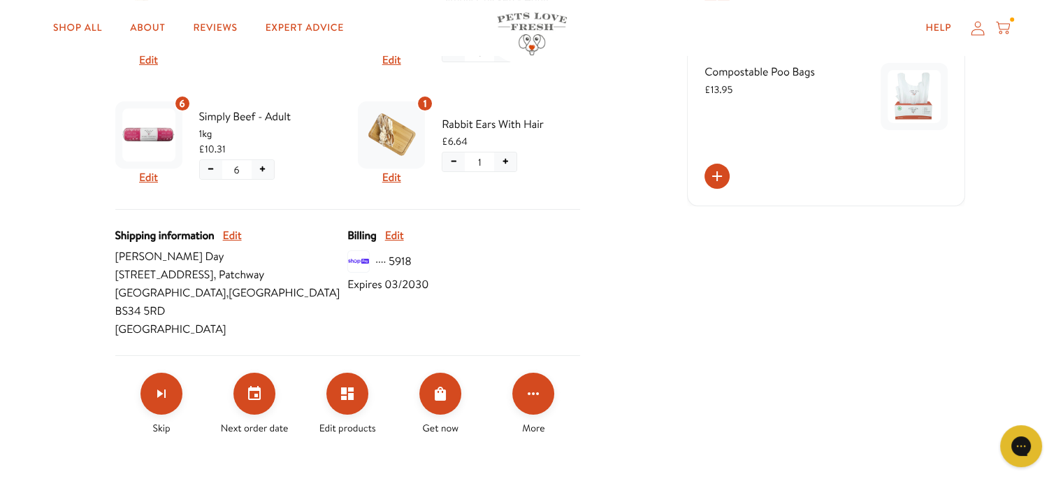
scroll to position [349, 0]
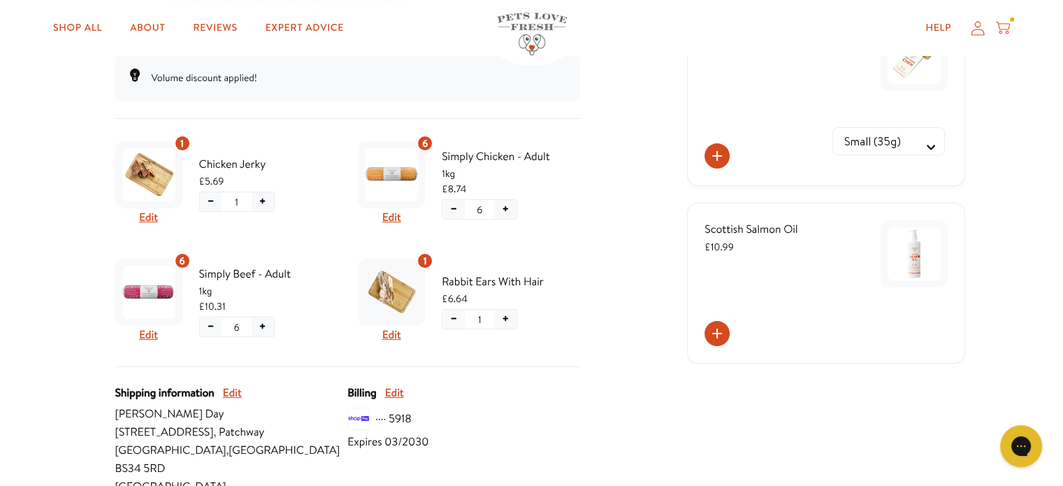
click at [616, 344] on div "Skio Secured Your subscriptions Chub Change Rewards Order history Add backup ca…" at bounding box center [532, 184] width 867 height 850
click at [604, 34] on div "Help My account Cart" at bounding box center [793, 28] width 433 height 28
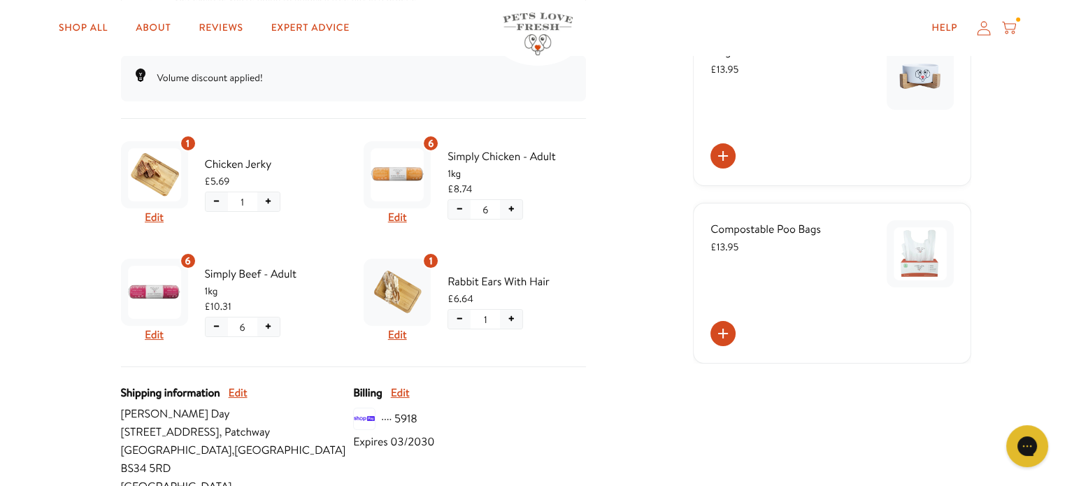
scroll to position [699, 0]
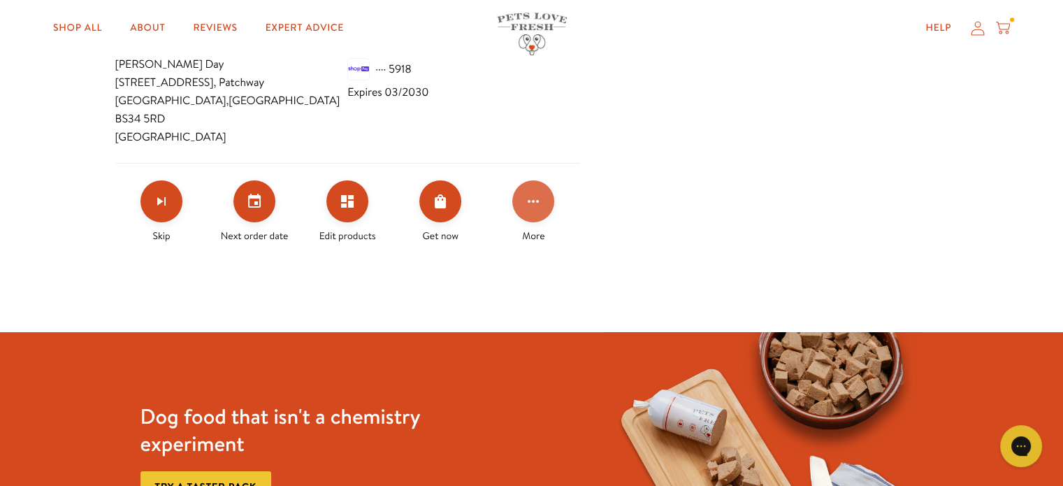
click at [531, 193] on icon "Click for more options" at bounding box center [533, 201] width 17 height 17
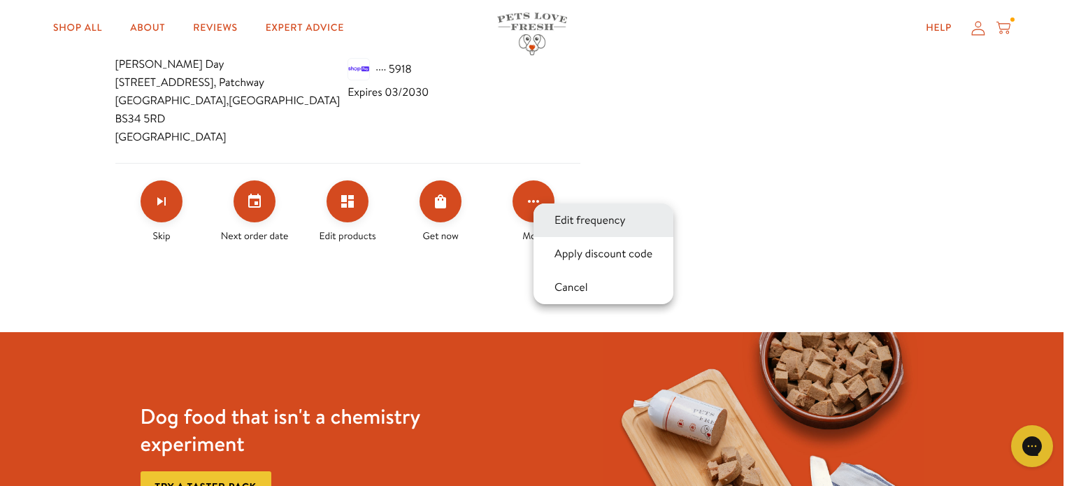
click at [583, 220] on button "Edit frequency" at bounding box center [590, 220] width 80 height 17
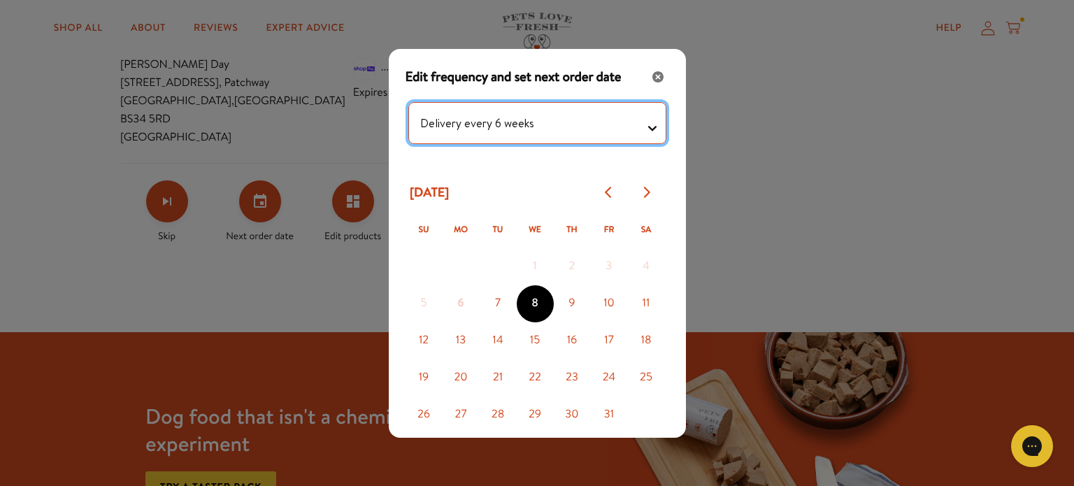
click at [645, 124] on testing "Delivery every 1 week Delivery every 2 weeks Delivery every 3 weeks Delivery ev…" at bounding box center [537, 123] width 258 height 42
select testing "Delivery every 8 weeks"
click at [408, 102] on testing "Delivery every 1 week Delivery every 2 weeks Delivery every 3 weeks Delivery ev…" at bounding box center [537, 123] width 258 height 42
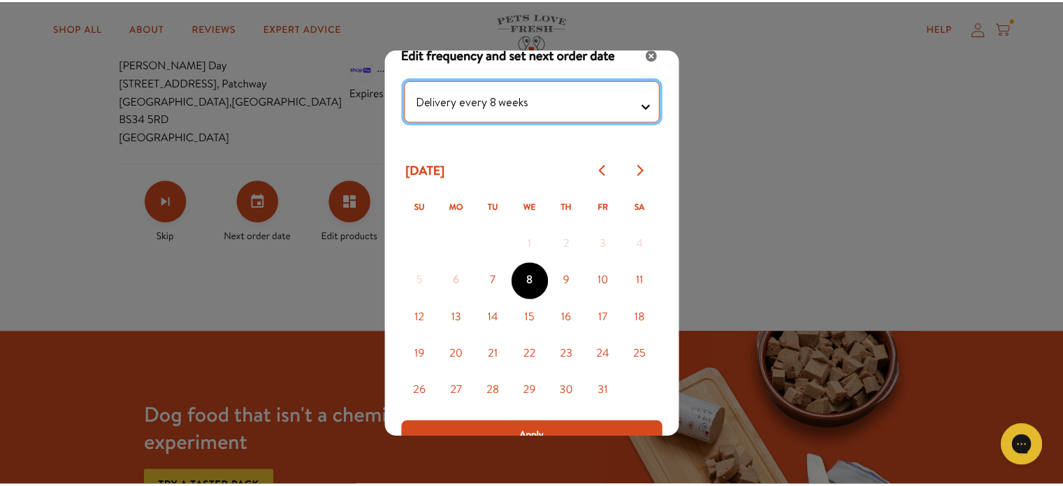
scroll to position [34, 0]
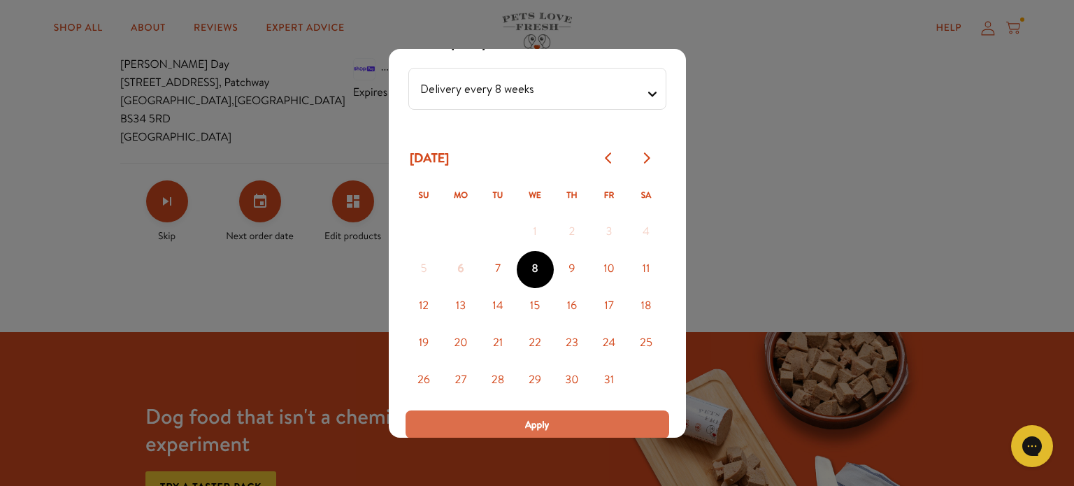
click at [531, 421] on span "Apply" at bounding box center [537, 424] width 24 height 15
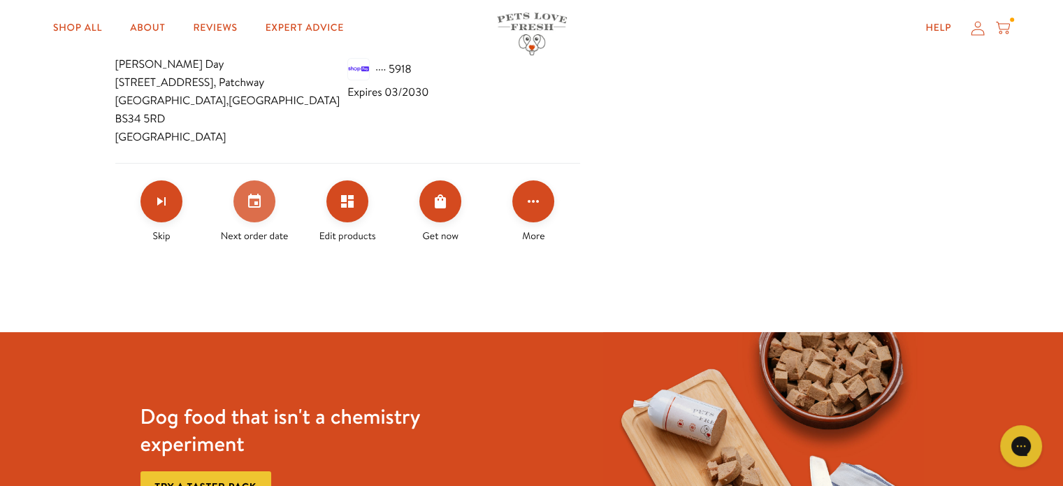
click at [251, 193] on icon "Set your next order date" at bounding box center [254, 201] width 17 height 17
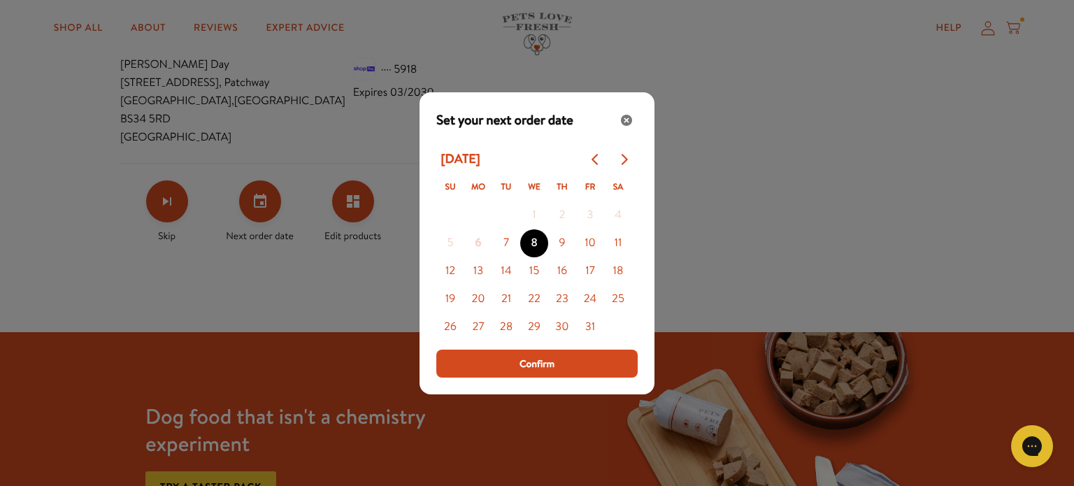
click at [263, 273] on div "Modal" at bounding box center [537, 243] width 1074 height 486
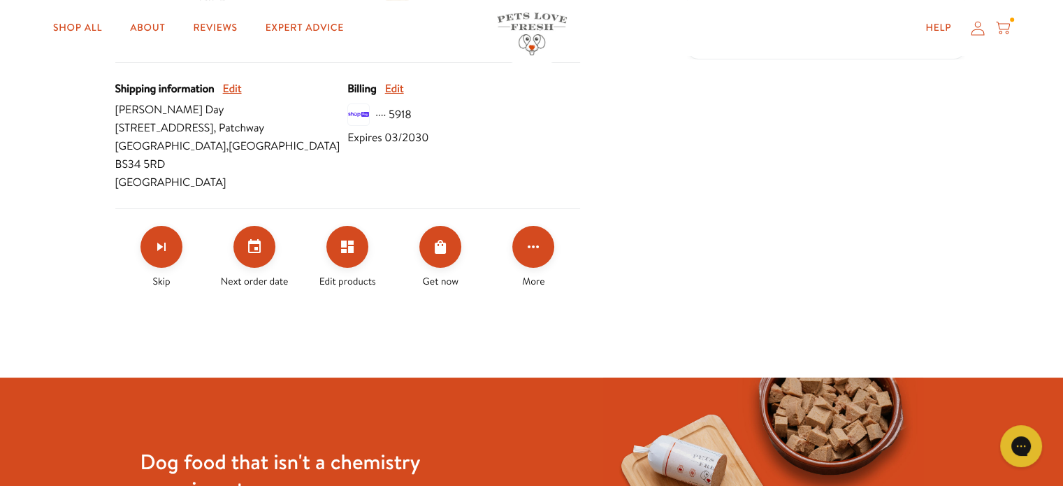
scroll to position [629, 0]
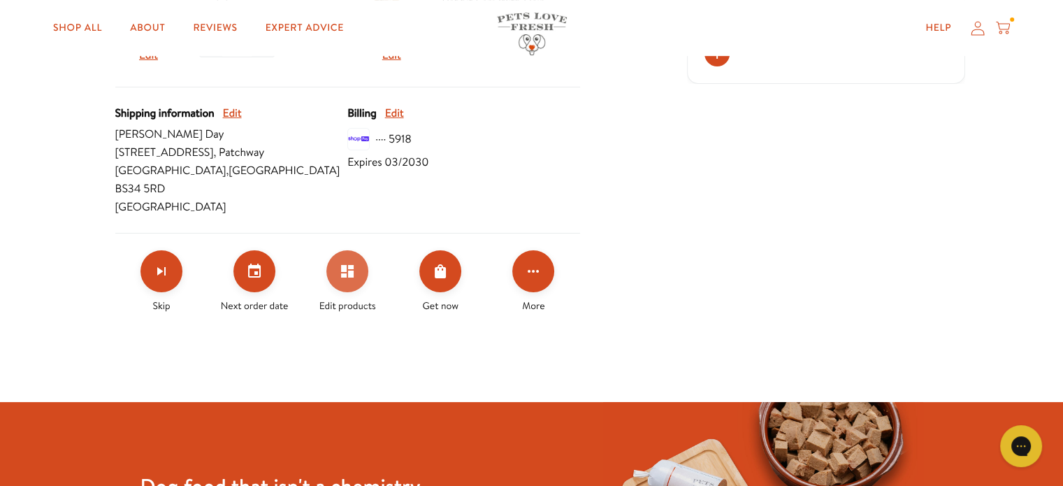
click at [347, 263] on icon "Edit products" at bounding box center [347, 271] width 17 height 17
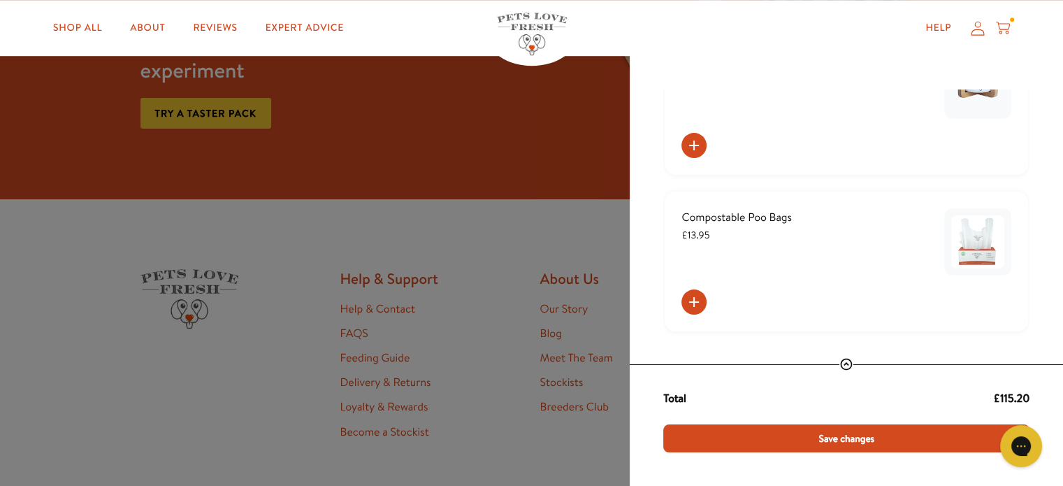
scroll to position [1118, 0]
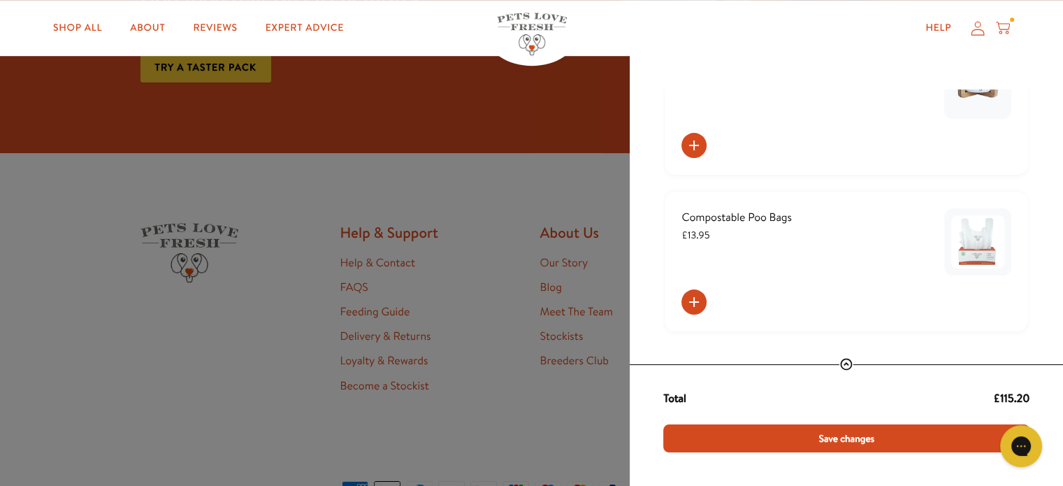
click at [545, 173] on div "Manage product(s) Simply Beef - Adult 1kg £61.86 − 6 + − 6 + Swap item Simply C…" at bounding box center [531, 243] width 1063 height 486
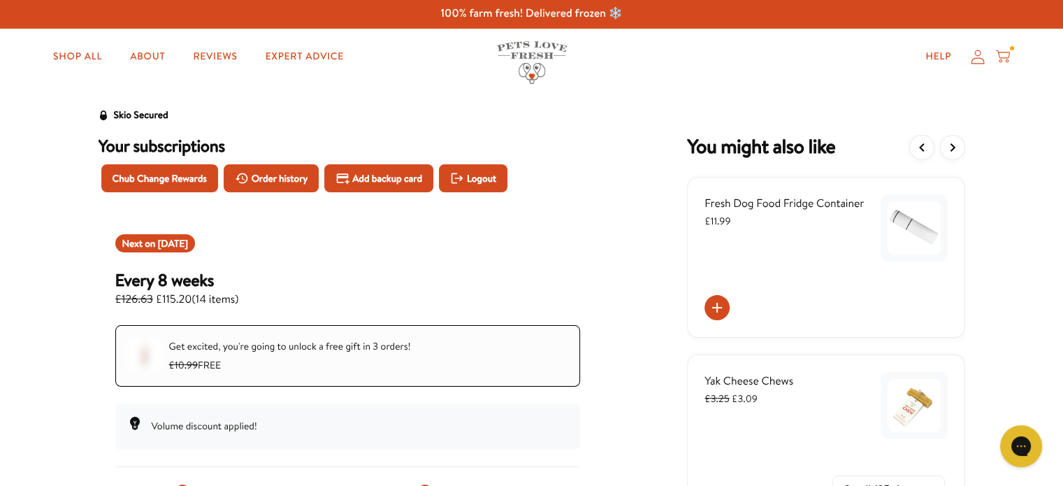
scroll to position [0, 0]
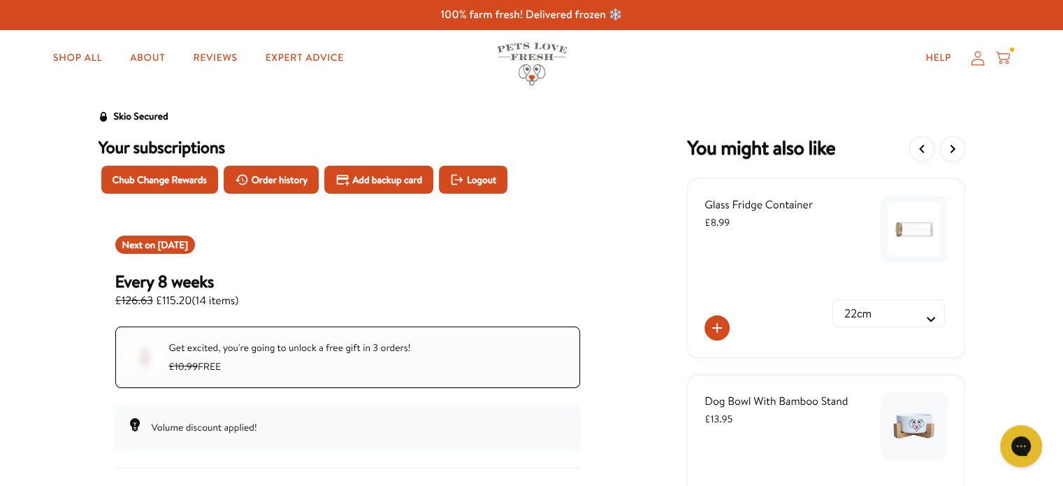
click at [1007, 55] on icon at bounding box center [1003, 57] width 14 height 15
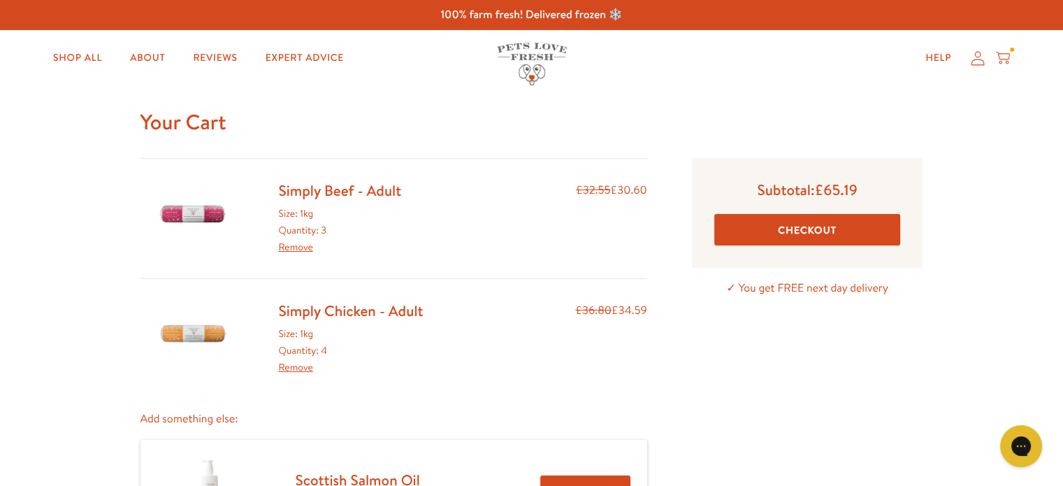
click at [299, 250] on link "Remove" at bounding box center [296, 247] width 34 height 14
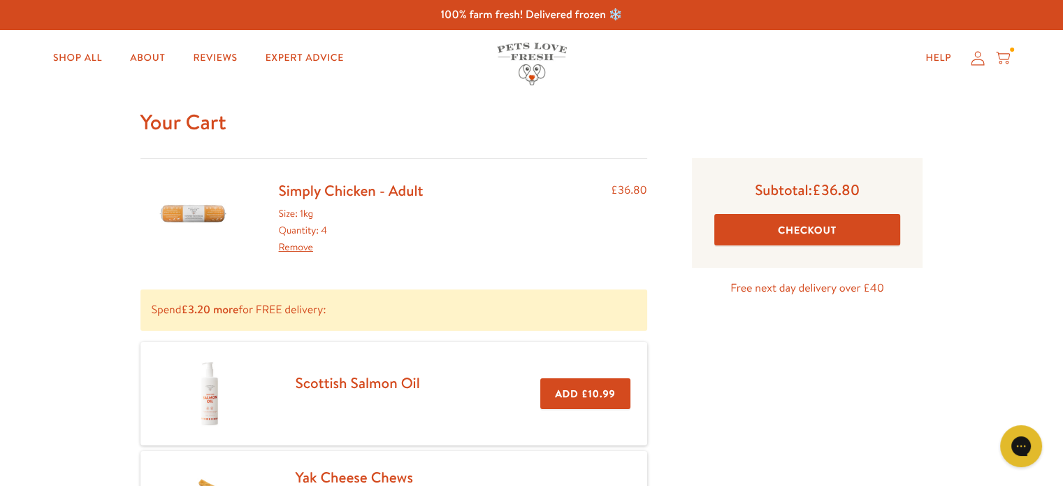
click at [302, 243] on link "Remove" at bounding box center [296, 247] width 34 height 14
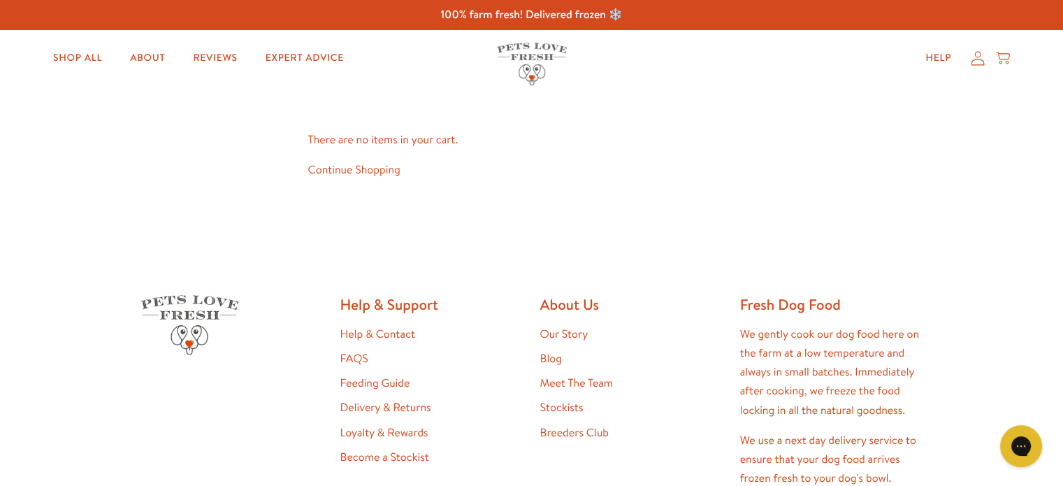
click at [389, 170] on link "Continue Shopping" at bounding box center [354, 169] width 92 height 15
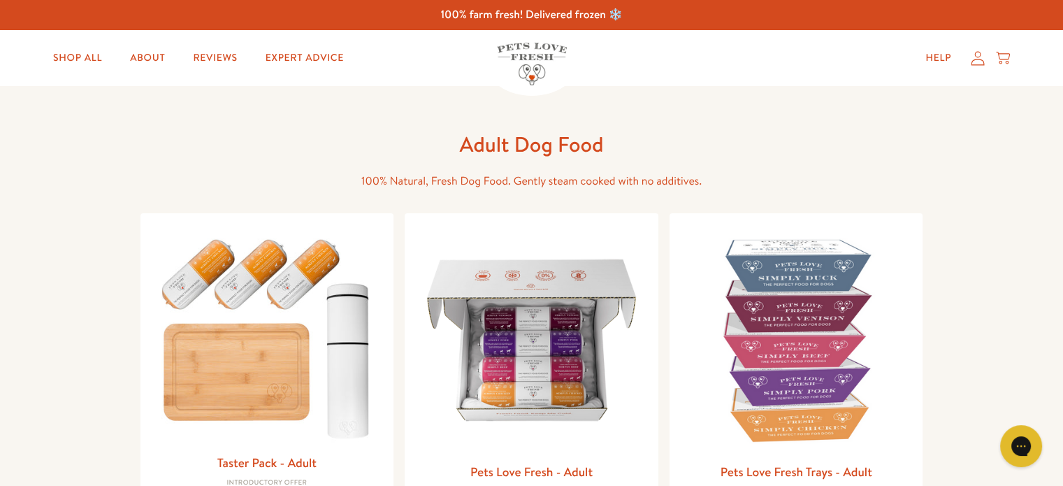
click at [973, 63] on icon at bounding box center [978, 58] width 14 height 15
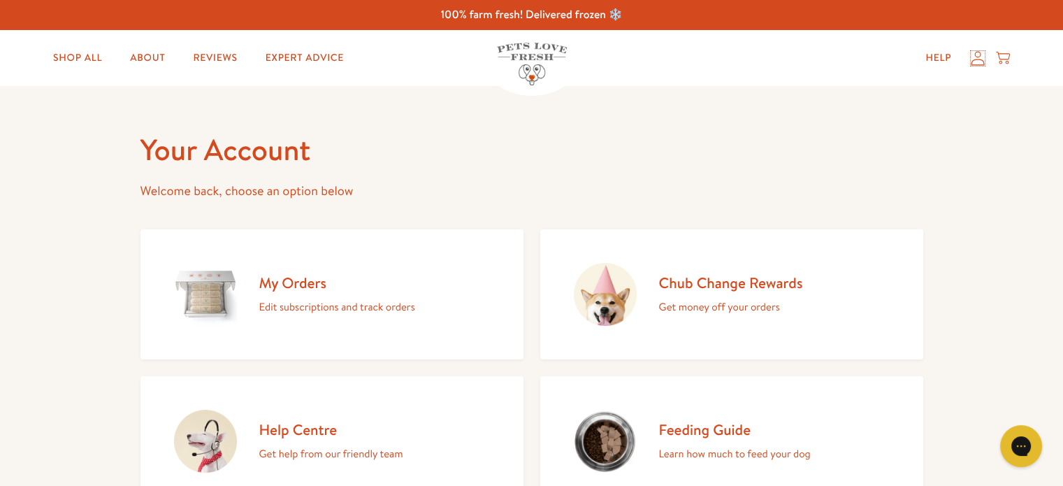
click at [977, 64] on icon at bounding box center [978, 58] width 14 height 15
click at [976, 61] on icon at bounding box center [978, 58] width 14 height 15
click at [322, 281] on h2 "My Orders" at bounding box center [337, 282] width 156 height 19
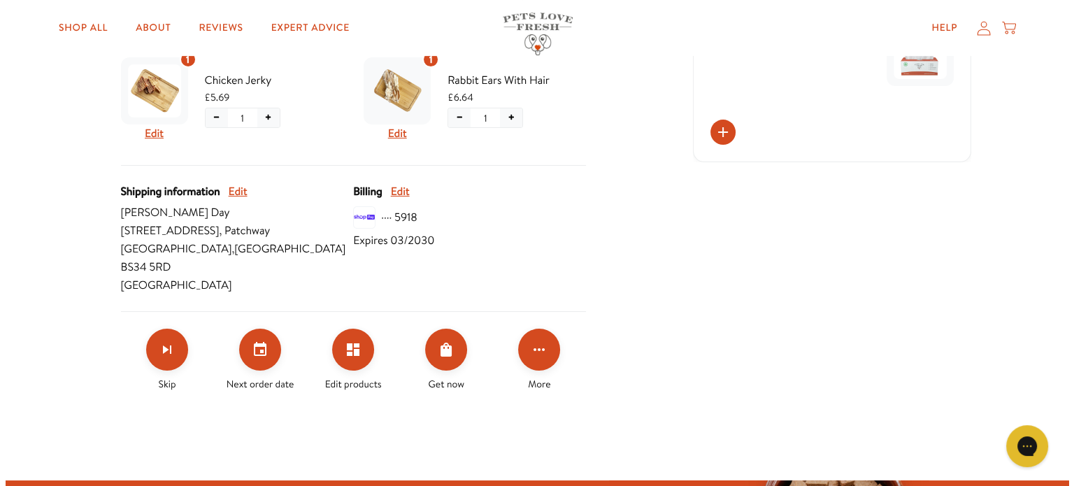
scroll to position [559, 0]
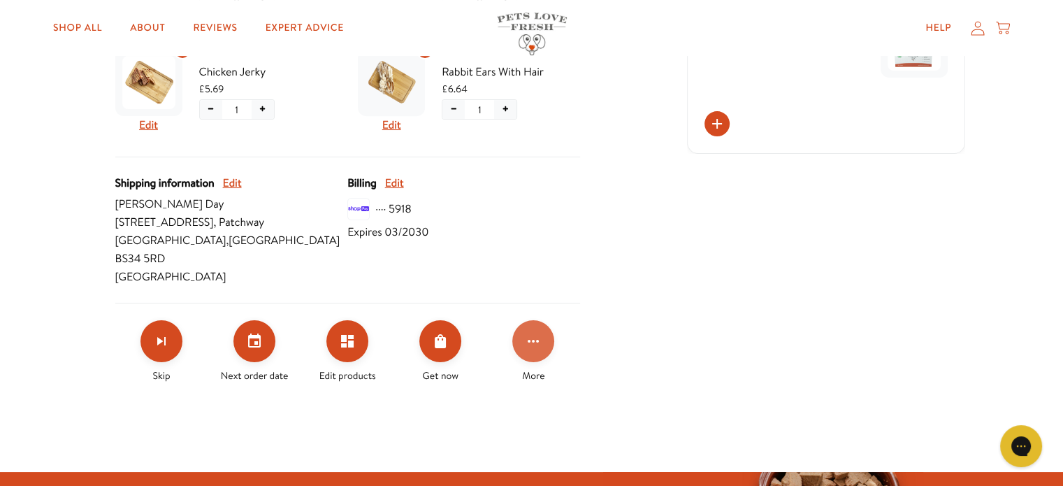
click at [531, 333] on icon "Click for more options" at bounding box center [533, 341] width 17 height 17
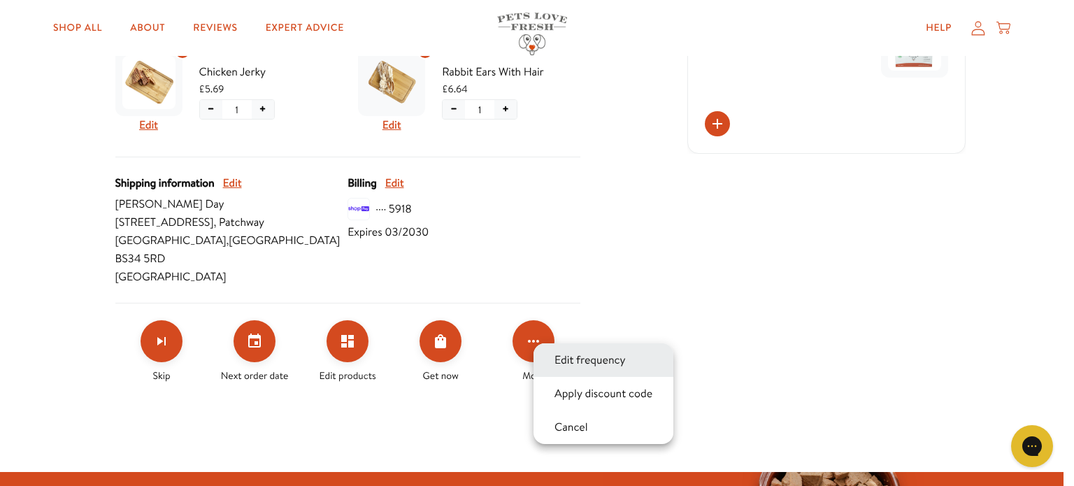
click at [603, 355] on button "Edit frequency" at bounding box center [590, 360] width 80 height 17
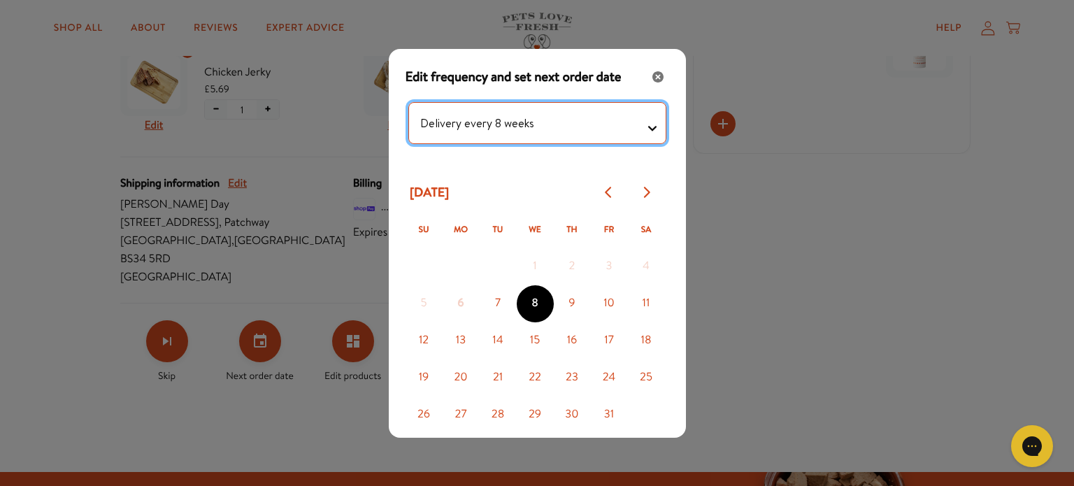
click at [640, 126] on testing "Delivery every 1 week Delivery every 2 weeks Delivery every 3 weeks Delivery ev…" at bounding box center [537, 123] width 258 height 42
select testing "Delivery every 9 weeks"
click at [408, 102] on testing "Delivery every 1 week Delivery every 2 weeks Delivery every 3 weeks Delivery ev…" at bounding box center [537, 123] width 258 height 42
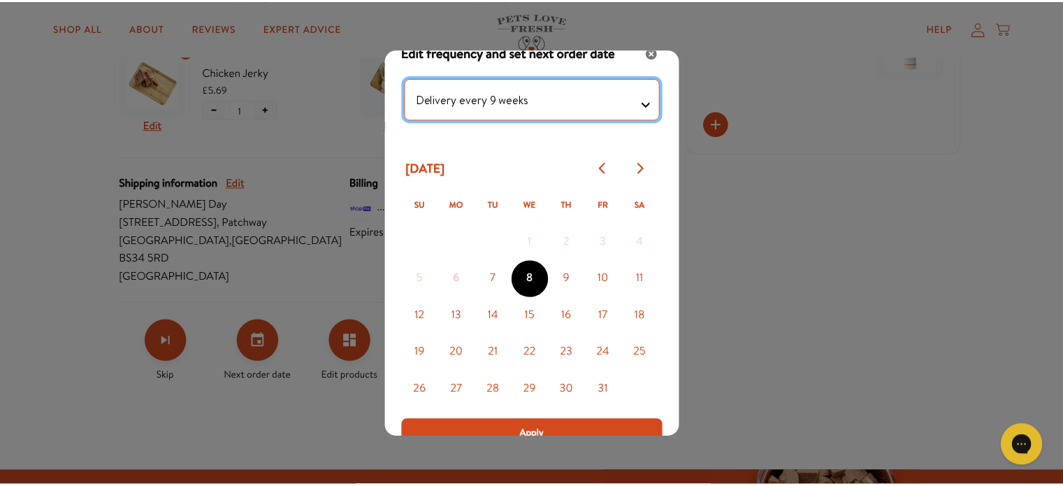
scroll to position [34, 0]
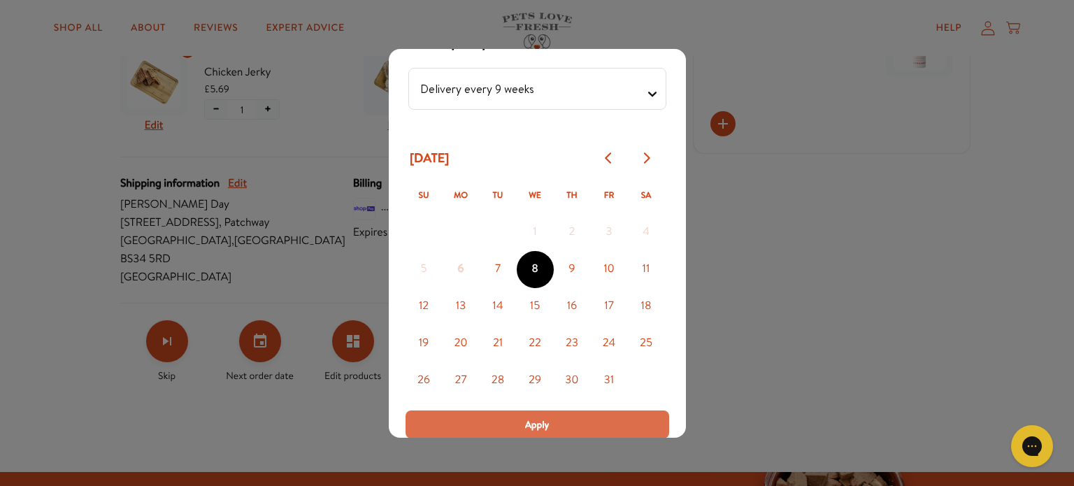
click at [545, 424] on button "Apply" at bounding box center [537, 424] width 264 height 28
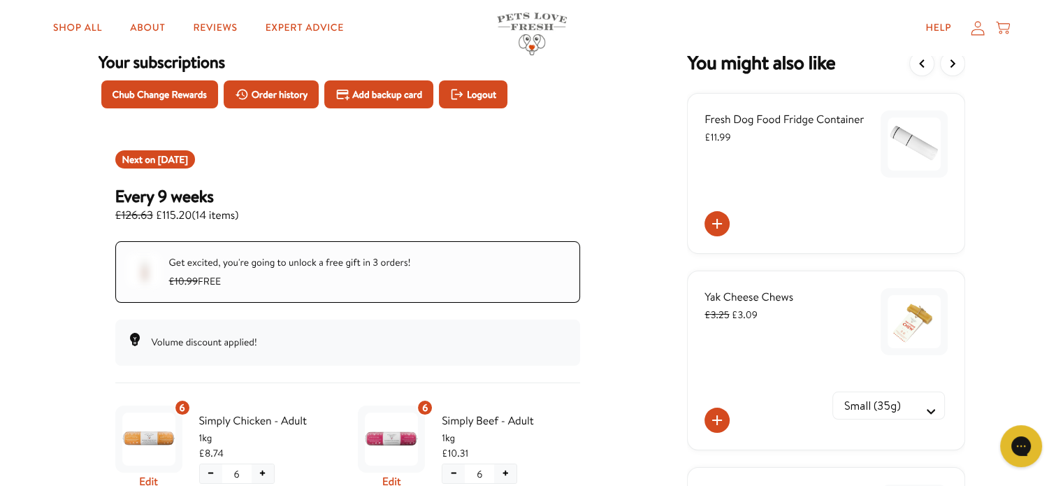
scroll to position [0, 0]
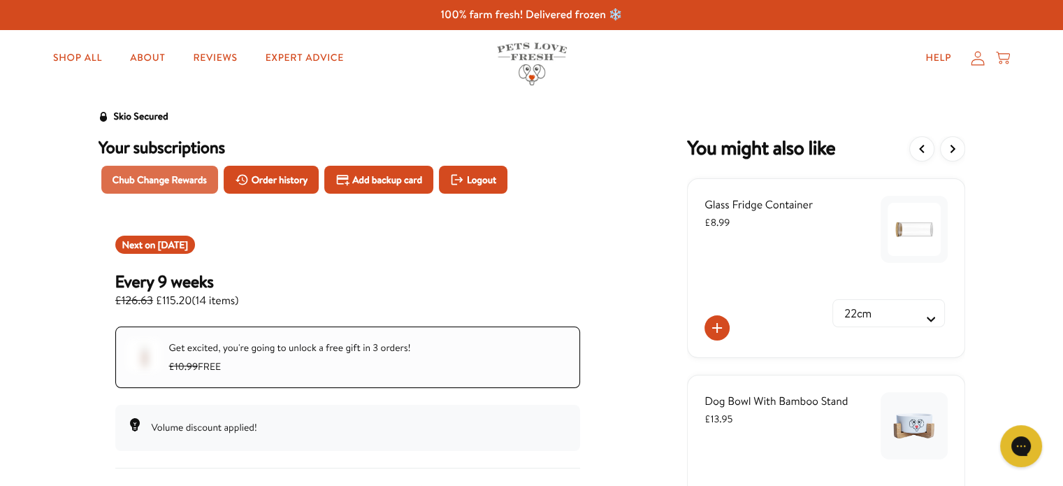
click at [164, 182] on span "Chub Change Rewards" at bounding box center [160, 179] width 94 height 15
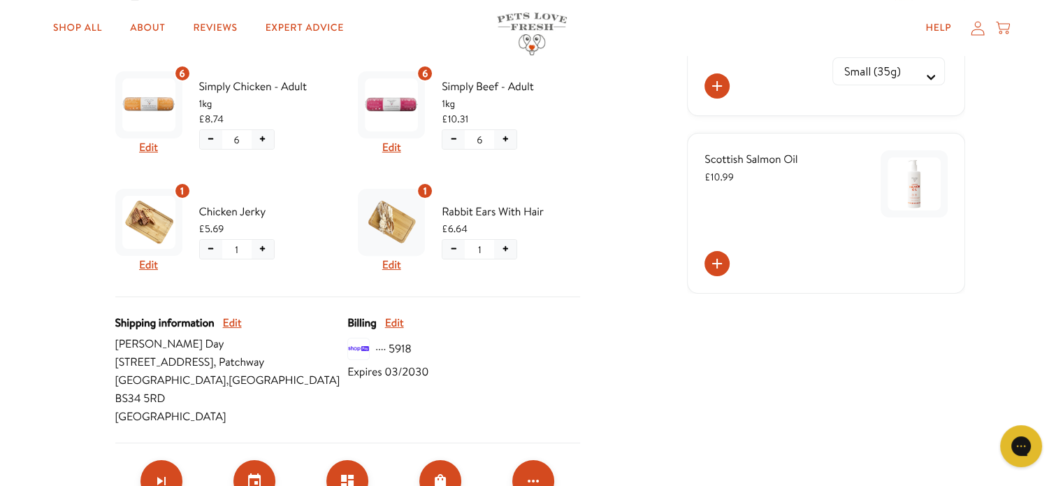
scroll to position [489, 0]
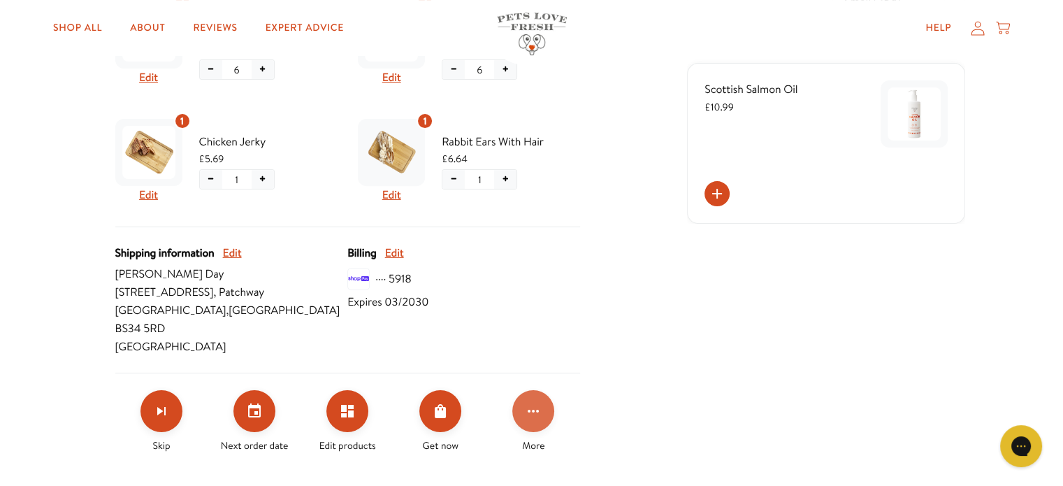
click at [544, 391] on button "Click for more options" at bounding box center [533, 411] width 42 height 42
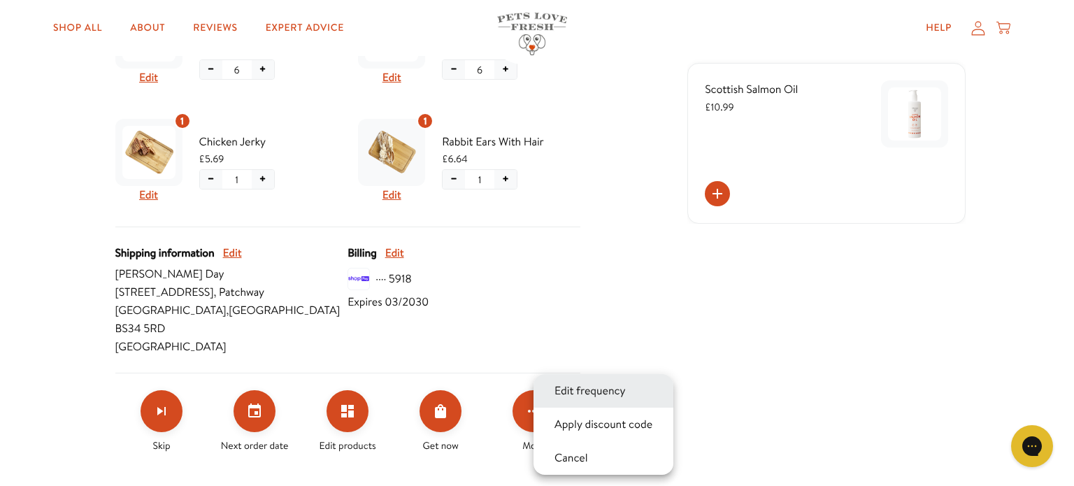
click at [585, 391] on button "Edit frequency" at bounding box center [590, 390] width 80 height 17
select testing "Delivery every 9 weeks"
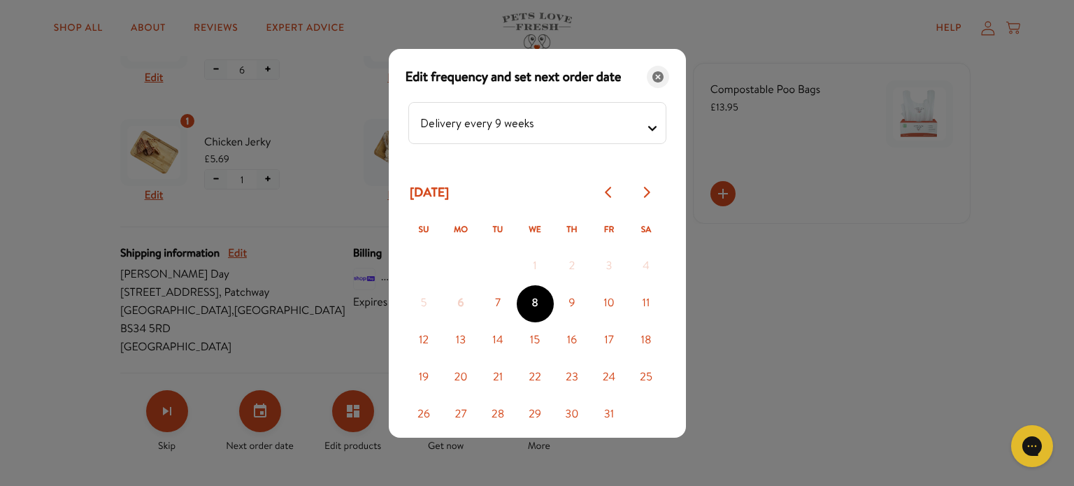
click at [652, 75] on icon "Close" at bounding box center [657, 76] width 11 height 11
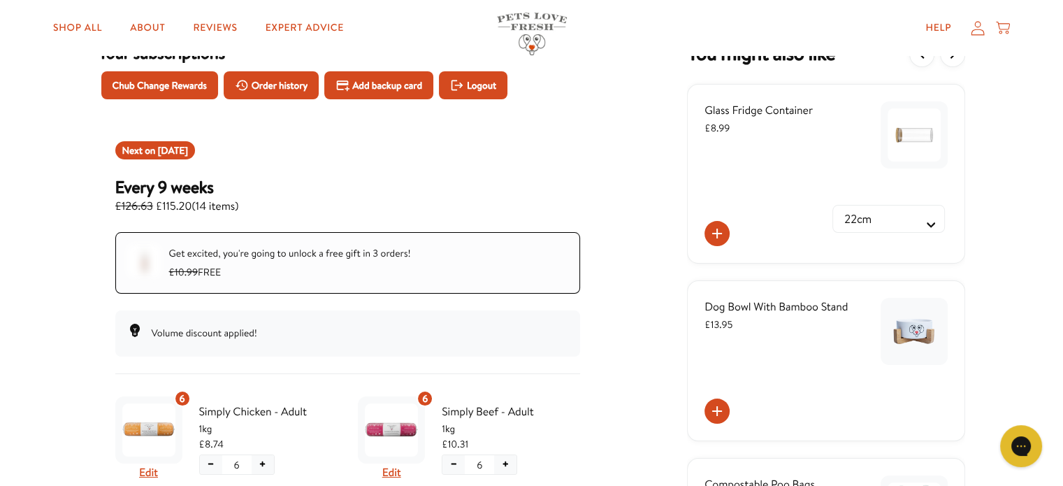
scroll to position [70, 0]
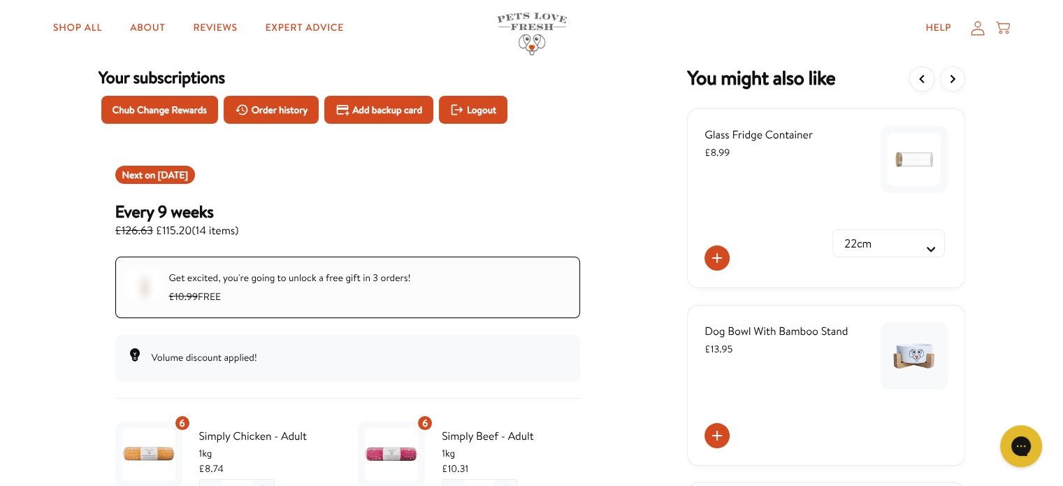
click at [560, 143] on div "Your subscriptions Chub Change Rewards Order history Add backup card Logout" at bounding box center [348, 107] width 498 height 82
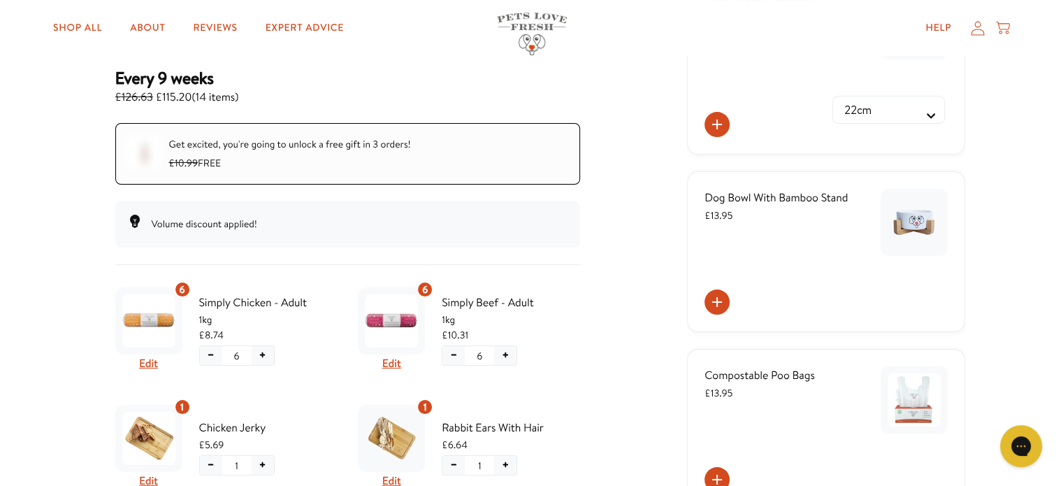
scroll to position [210, 0]
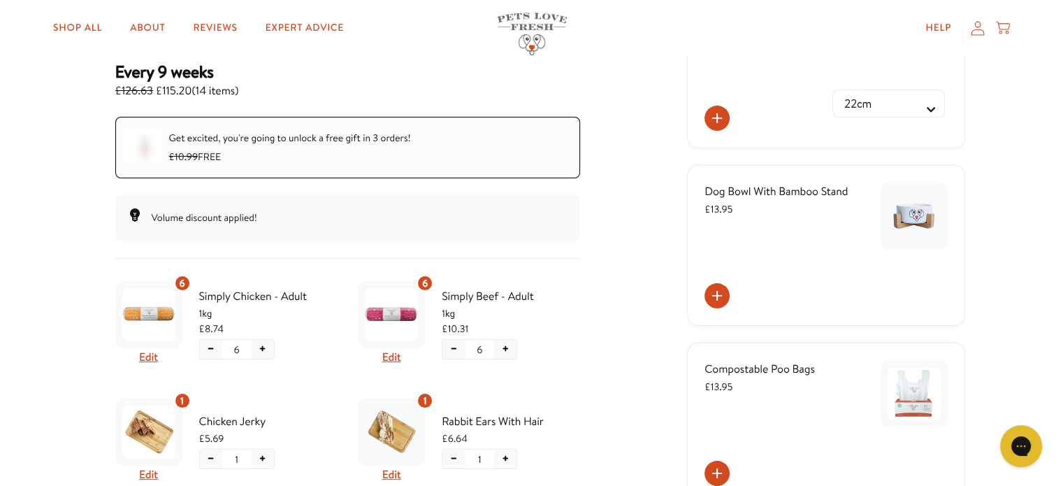
click at [146, 143] on div at bounding box center [144, 145] width 27 height 27
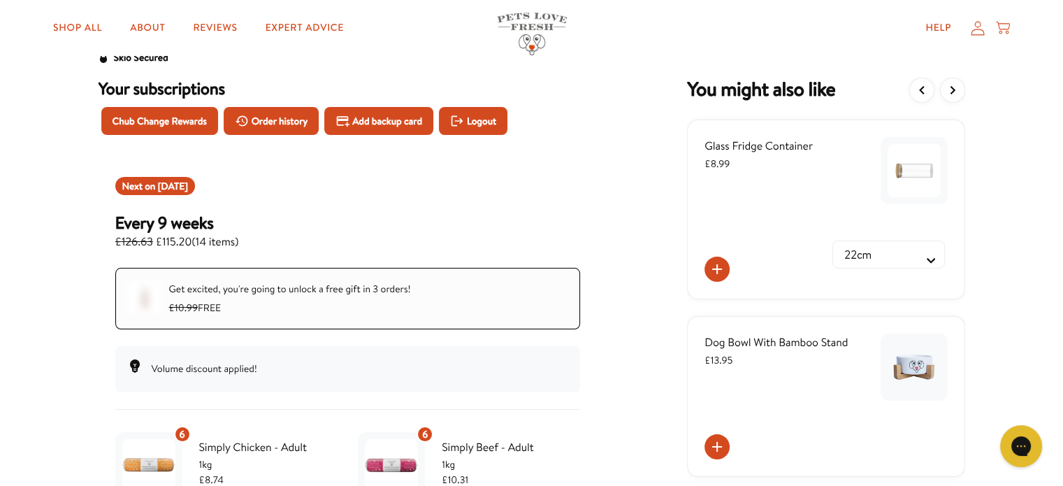
scroll to position [0, 0]
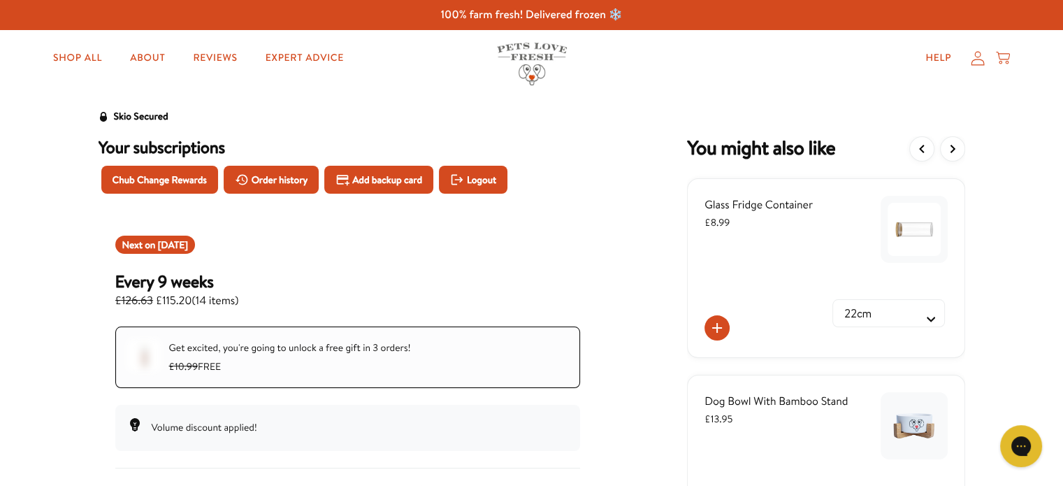
click at [980, 61] on icon at bounding box center [978, 58] width 14 height 15
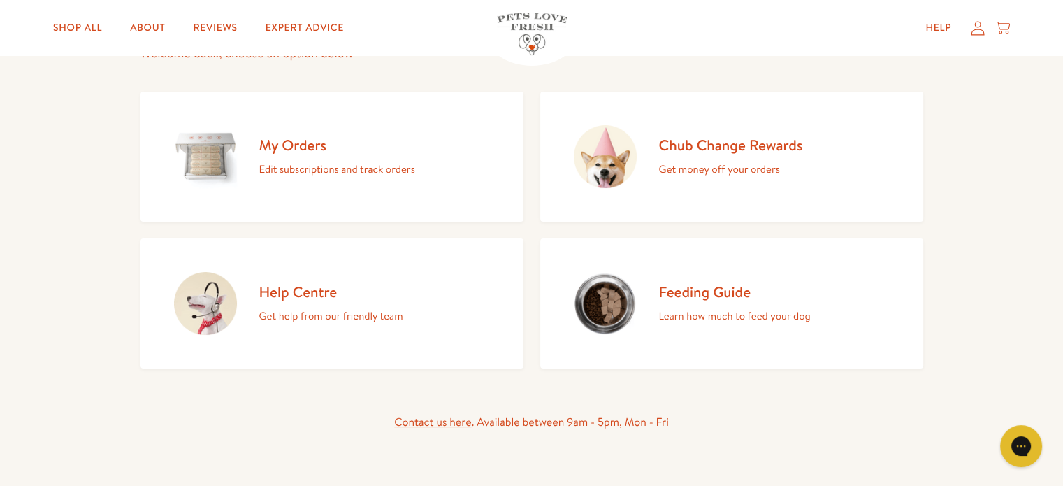
scroll to position [140, 0]
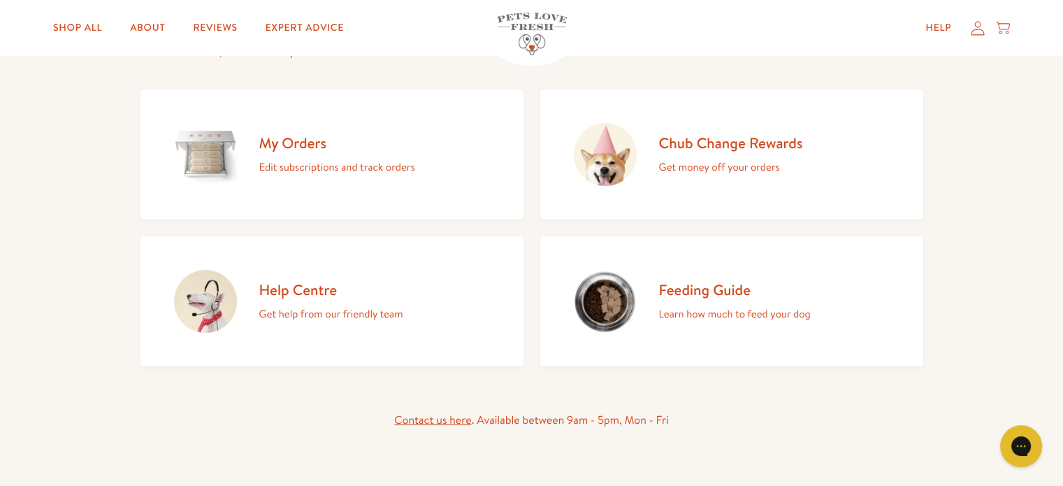
click at [345, 165] on p "Edit subscriptions and track orders" at bounding box center [337, 167] width 156 height 18
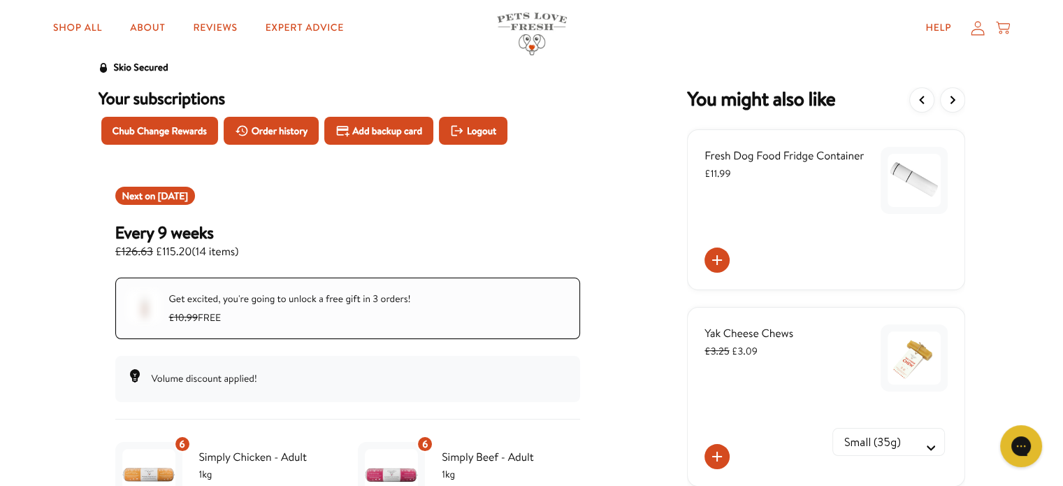
scroll to position [25, 0]
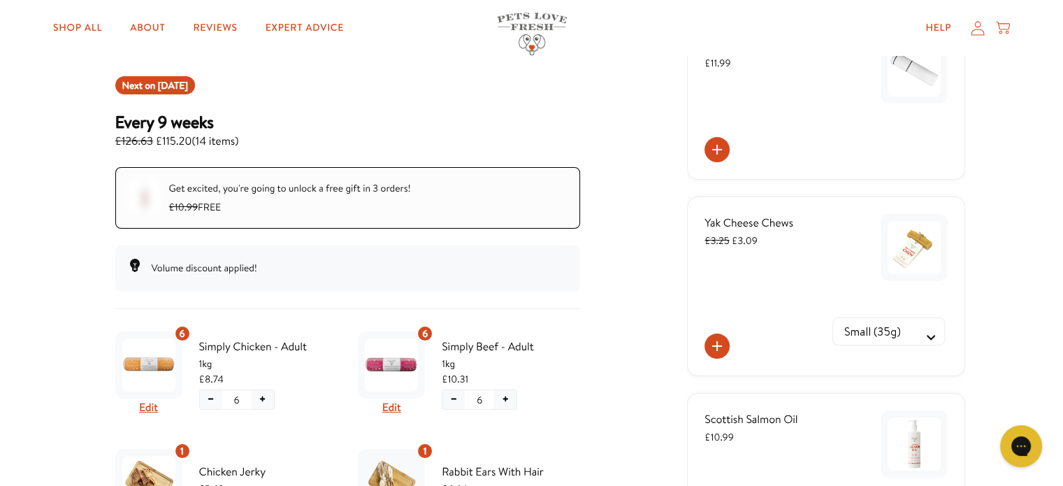
scroll to position [165, 0]
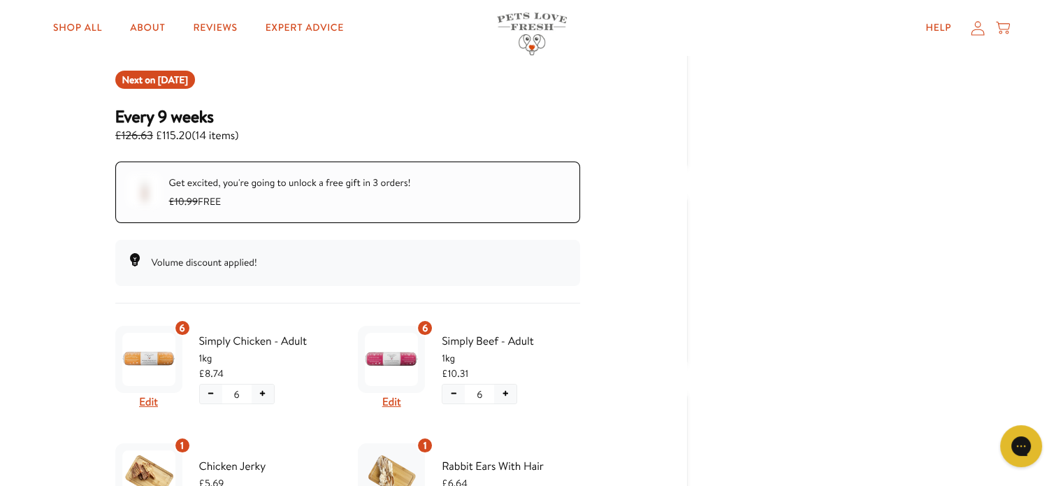
click at [572, 277] on div "Volume discount applied!" at bounding box center [347, 262] width 465 height 45
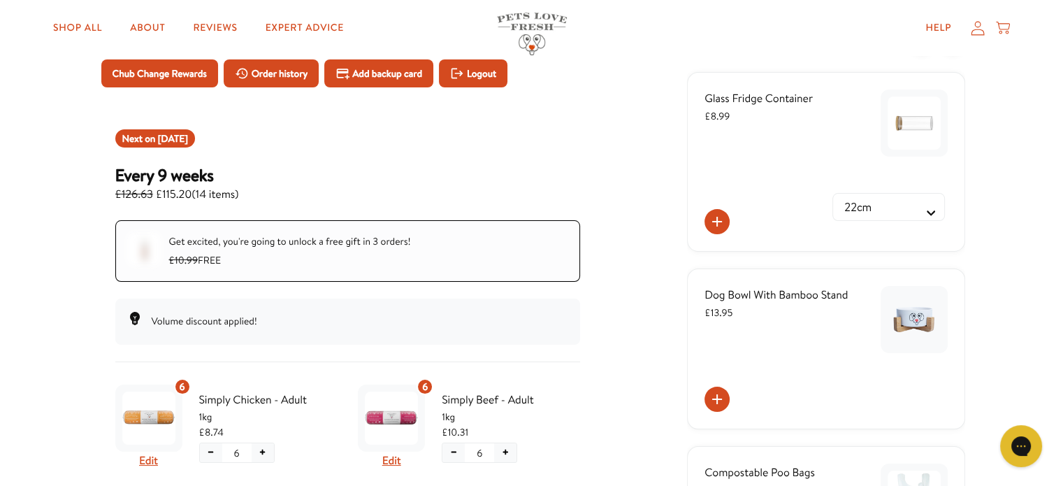
scroll to position [0, 0]
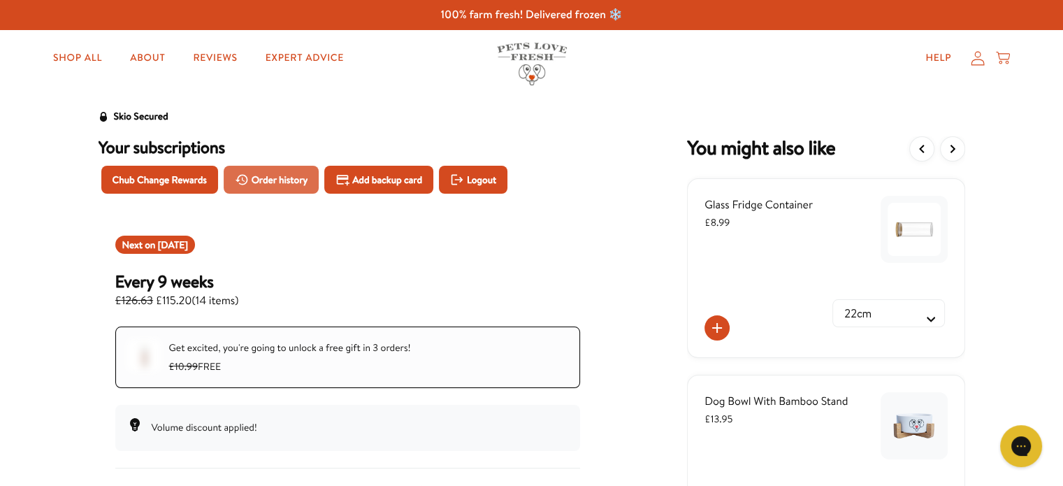
click at [303, 182] on span "Order history" at bounding box center [280, 179] width 57 height 15
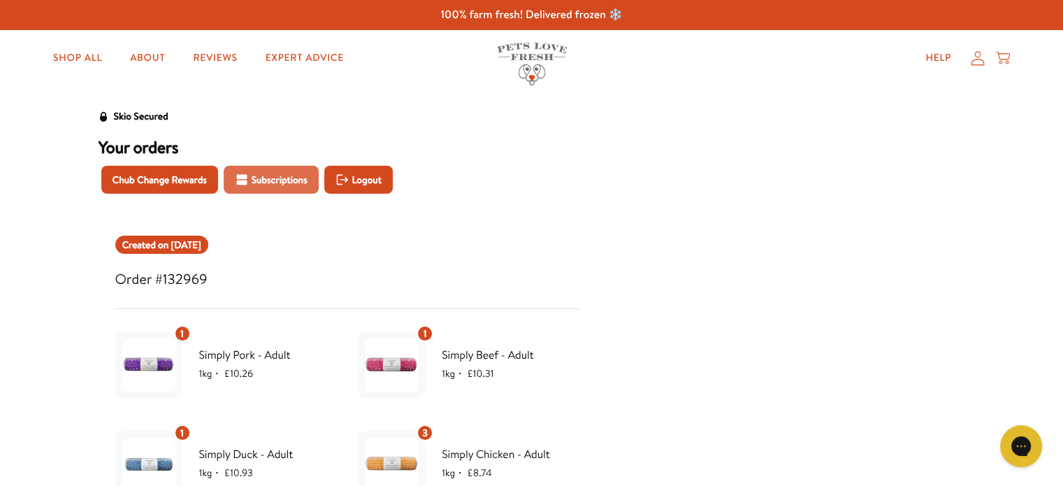
click at [252, 180] on span "Subscriptions" at bounding box center [280, 179] width 56 height 15
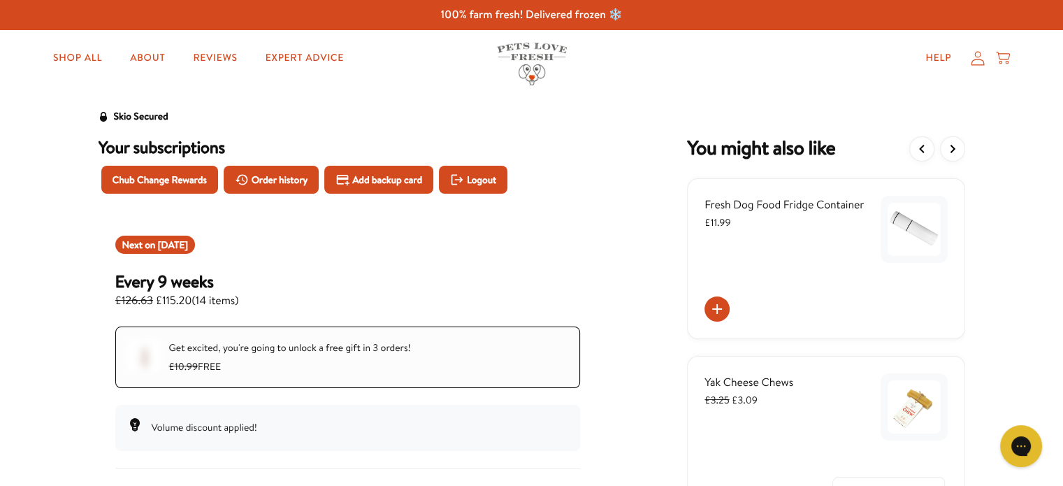
click at [976, 57] on icon at bounding box center [978, 58] width 13 height 14
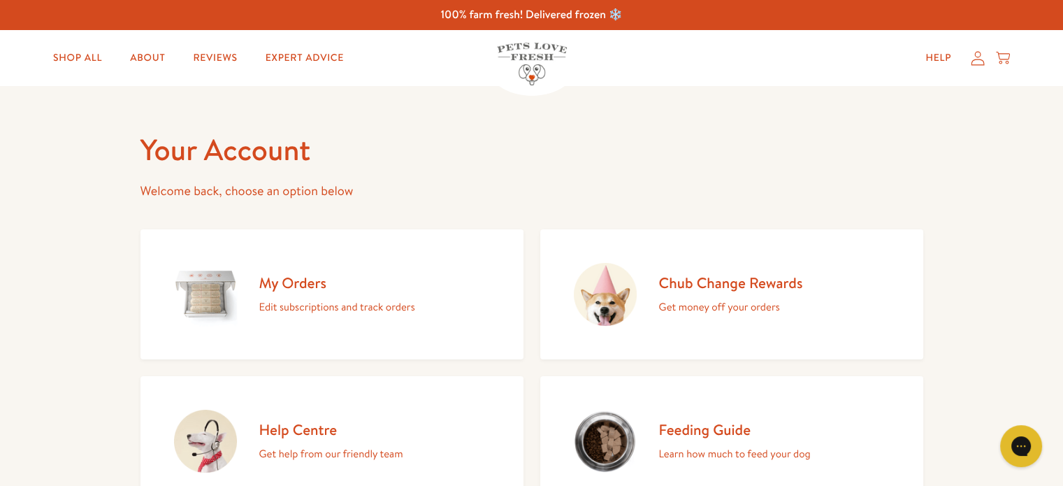
click at [978, 64] on icon at bounding box center [978, 58] width 13 height 14
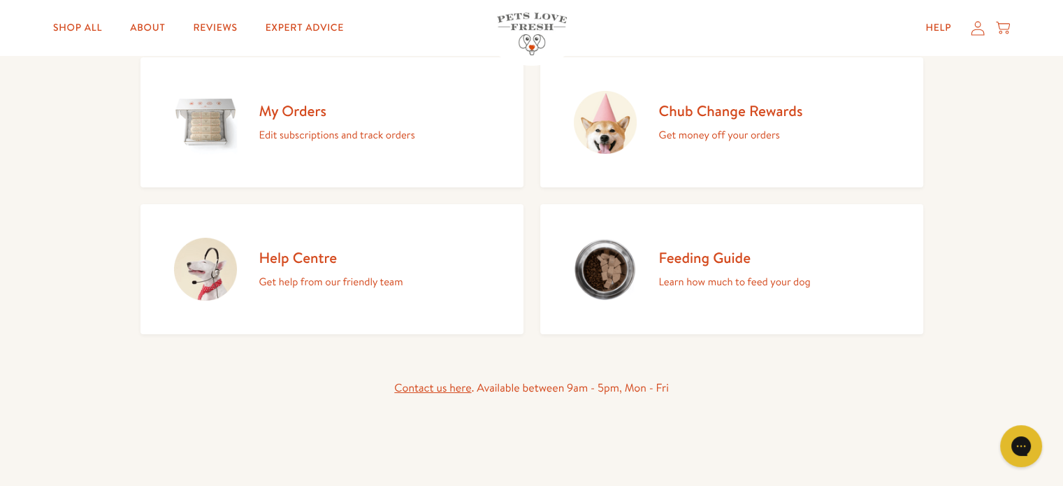
scroll to position [140, 0]
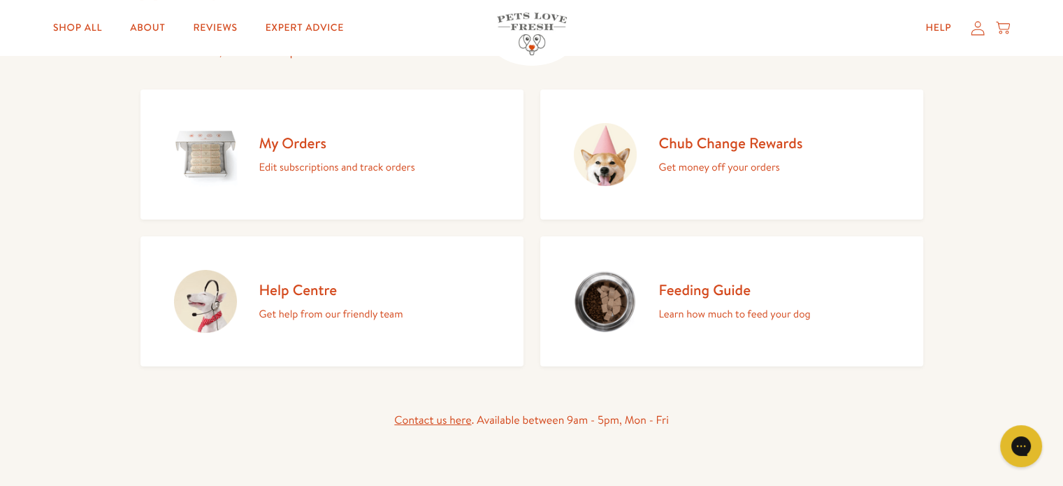
click at [303, 139] on h2 "My Orders" at bounding box center [337, 143] width 156 height 19
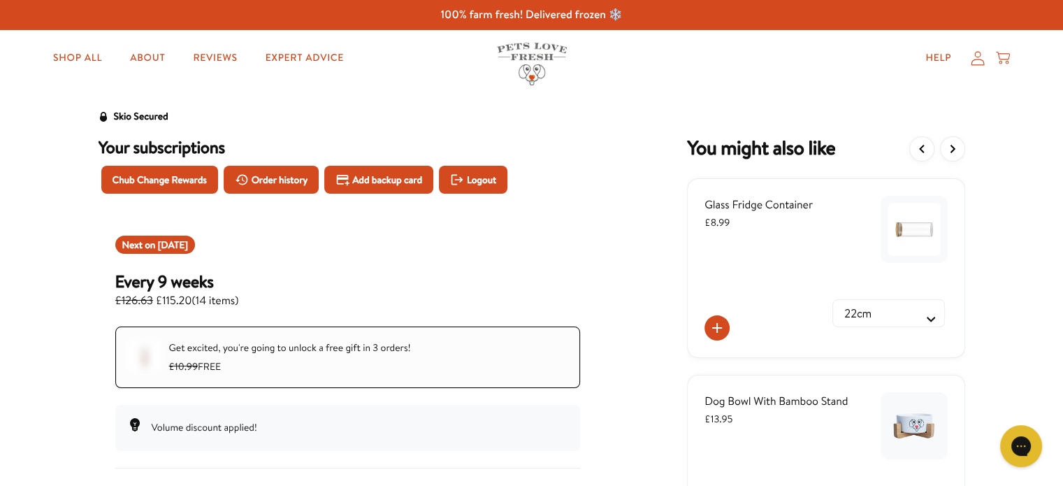
click at [978, 61] on icon at bounding box center [978, 58] width 14 height 15
